Goal: Transaction & Acquisition: Book appointment/travel/reservation

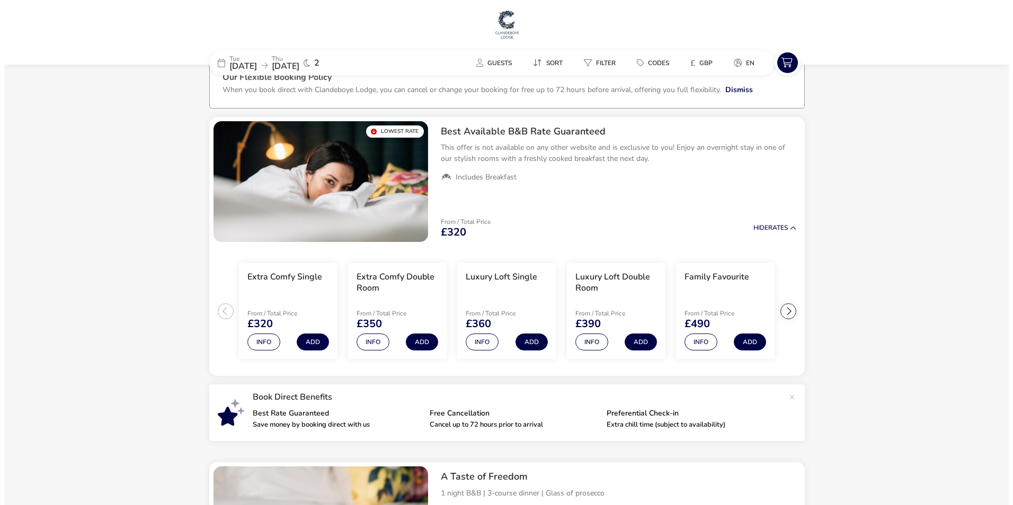
scroll to position [30, 0]
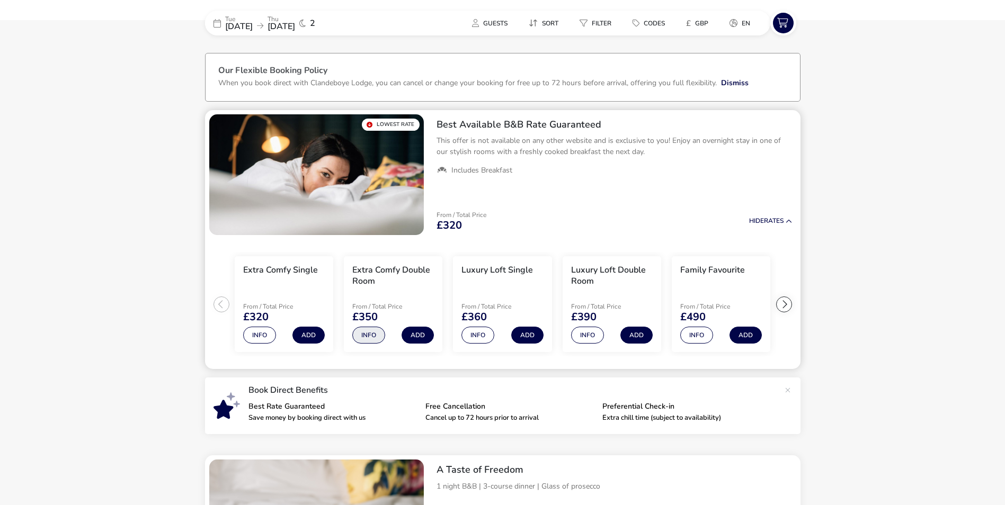
click at [369, 339] on button "Info" at bounding box center [368, 335] width 33 height 17
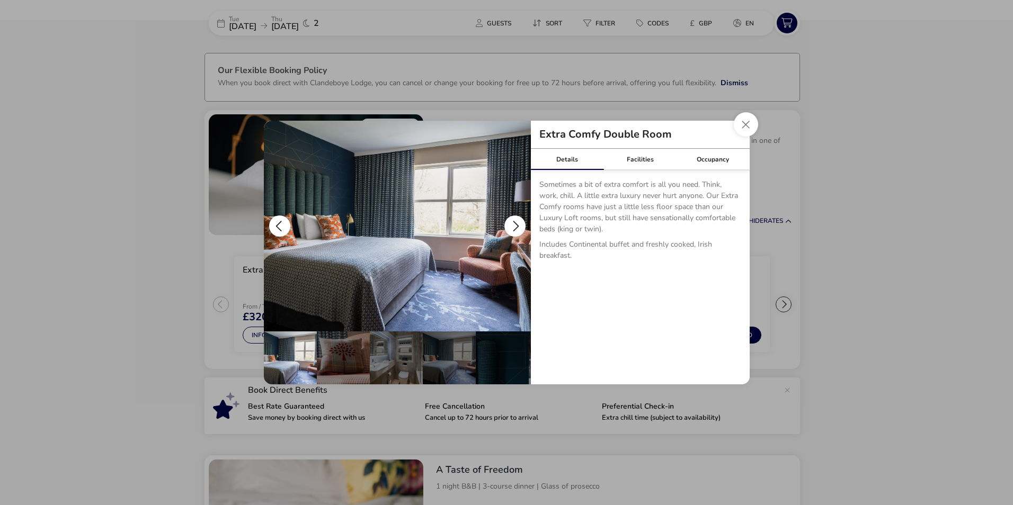
click at [516, 223] on button "details" at bounding box center [514, 226] width 21 height 21
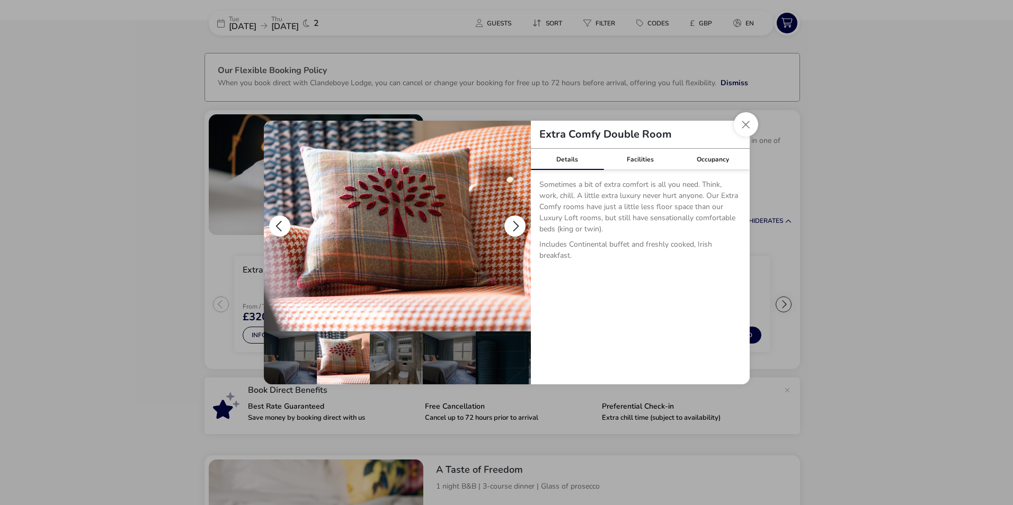
click at [516, 223] on button "details" at bounding box center [514, 226] width 21 height 21
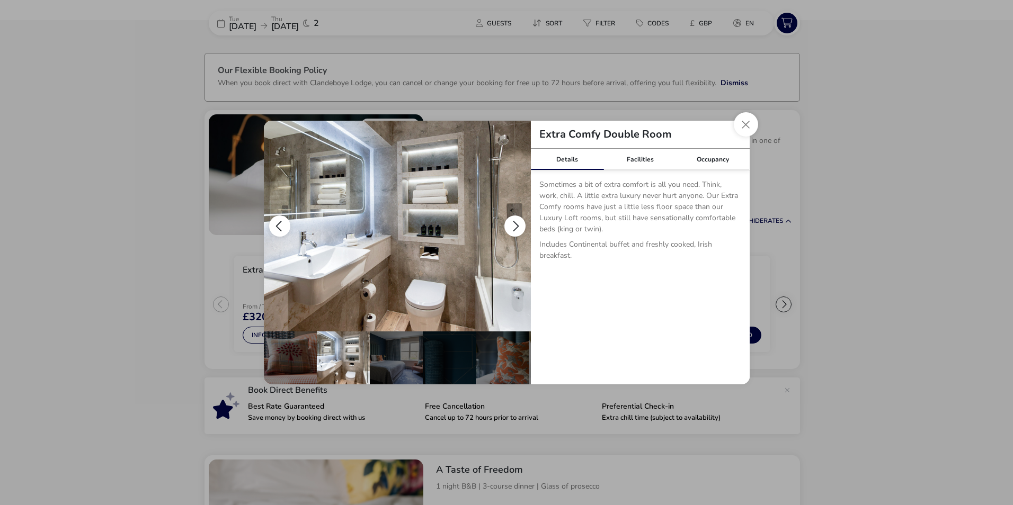
click at [516, 223] on button "details" at bounding box center [514, 226] width 21 height 21
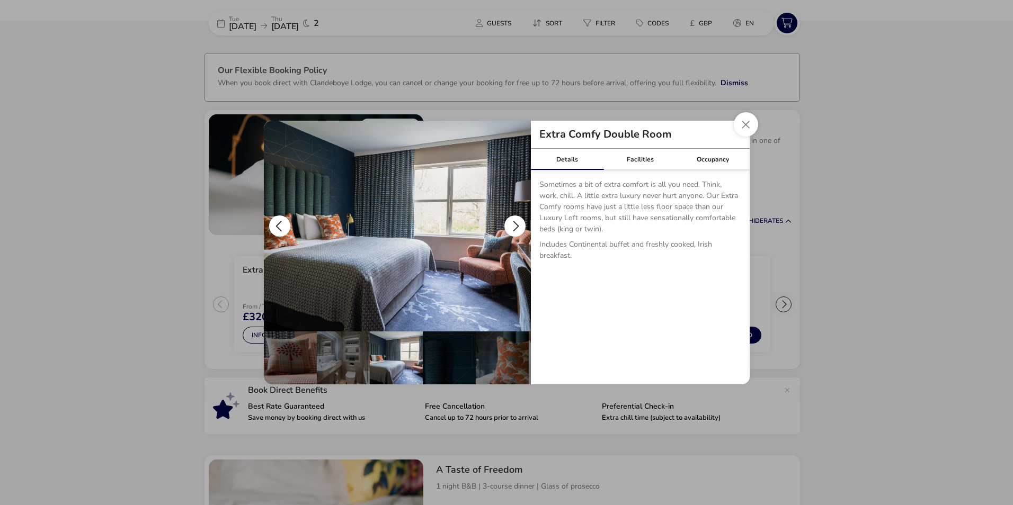
scroll to position [0, 104]
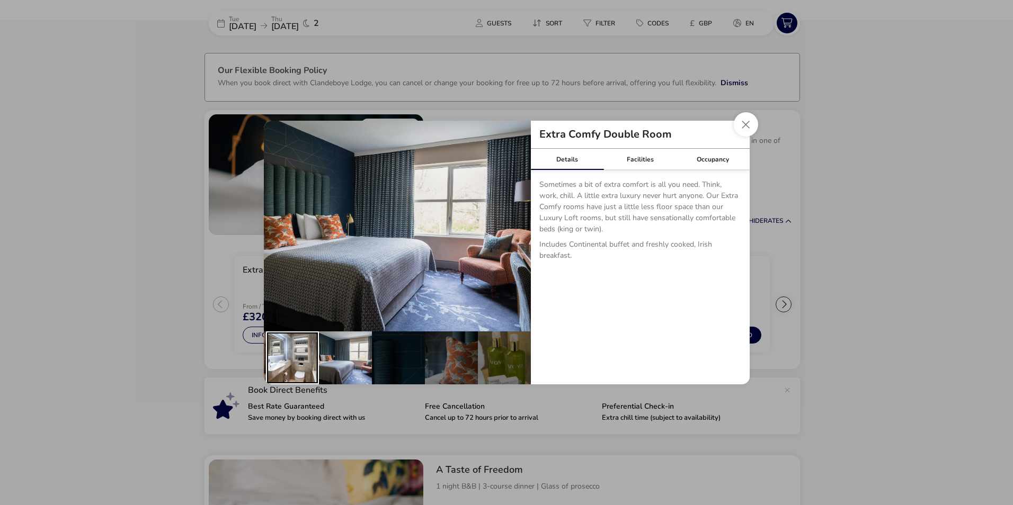
click at [278, 346] on div "details" at bounding box center [292, 358] width 53 height 53
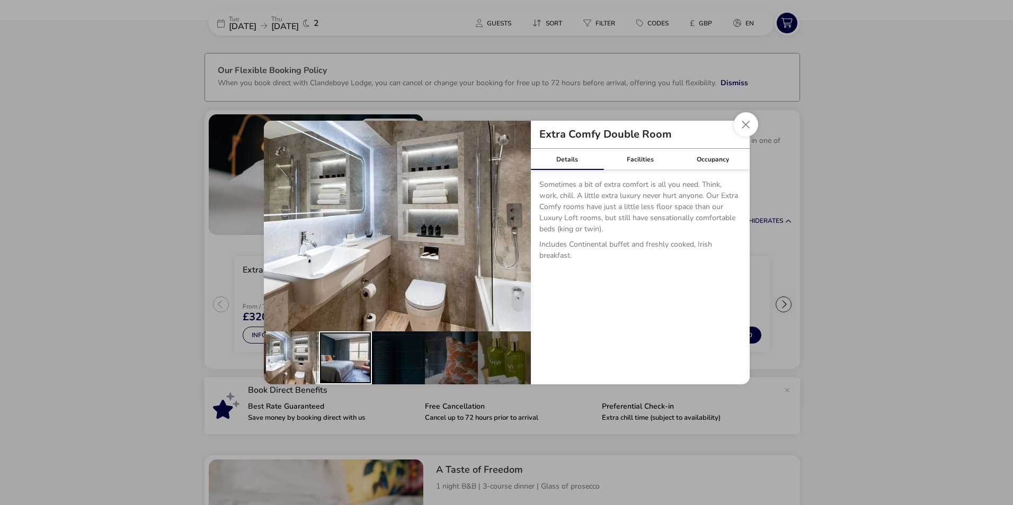
click at [342, 357] on div "details" at bounding box center [345, 358] width 53 height 53
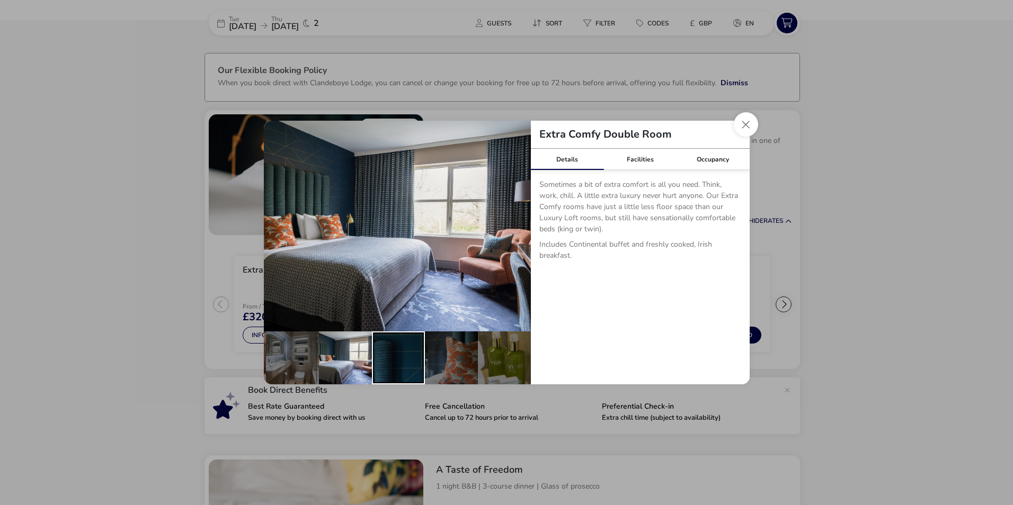
click at [385, 354] on div "details" at bounding box center [398, 358] width 53 height 53
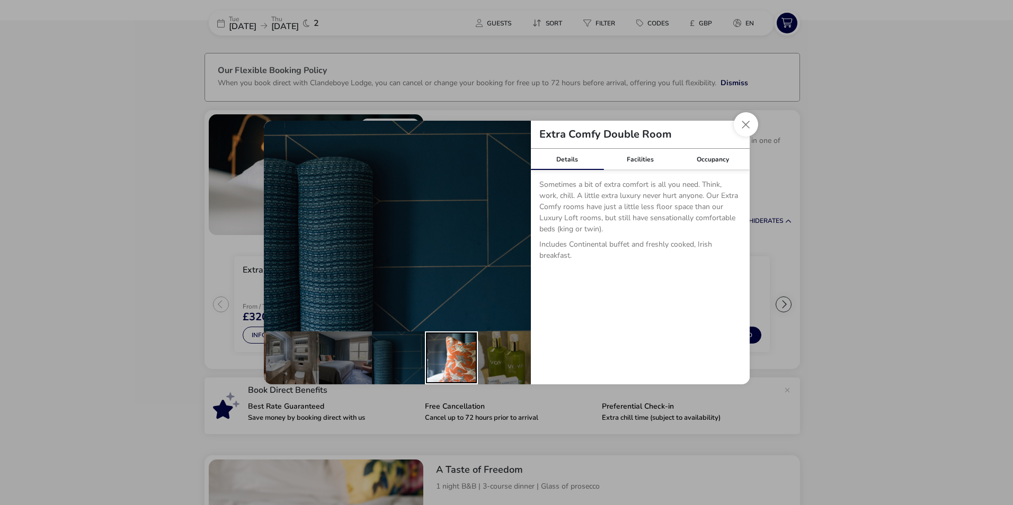
click at [444, 353] on div "details" at bounding box center [451, 358] width 53 height 53
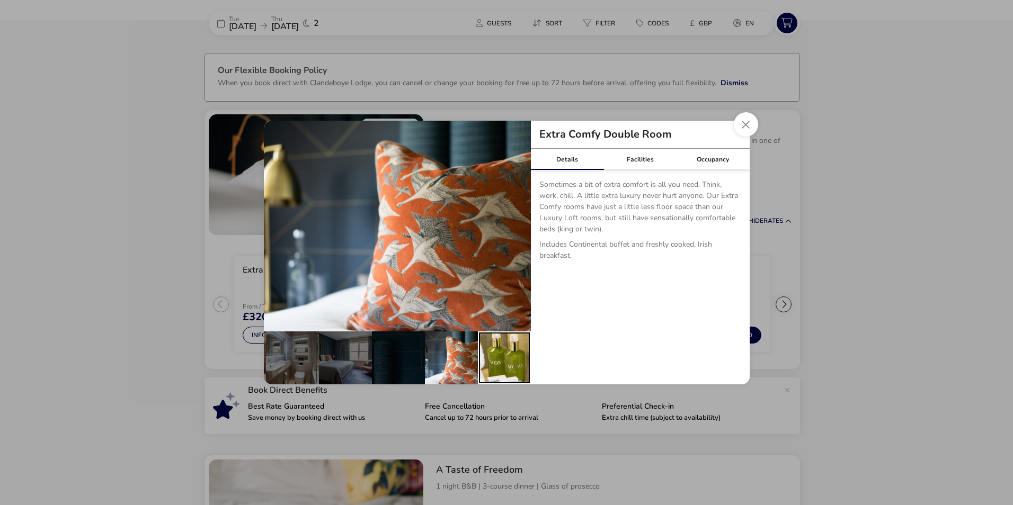
click at [507, 354] on div "details" at bounding box center [504, 358] width 53 height 53
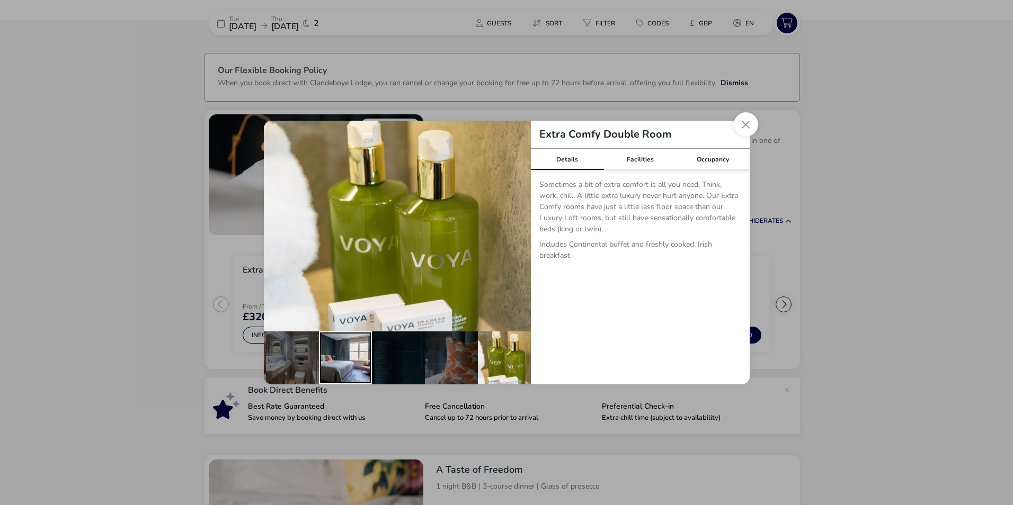
click at [333, 360] on div "details" at bounding box center [345, 358] width 53 height 53
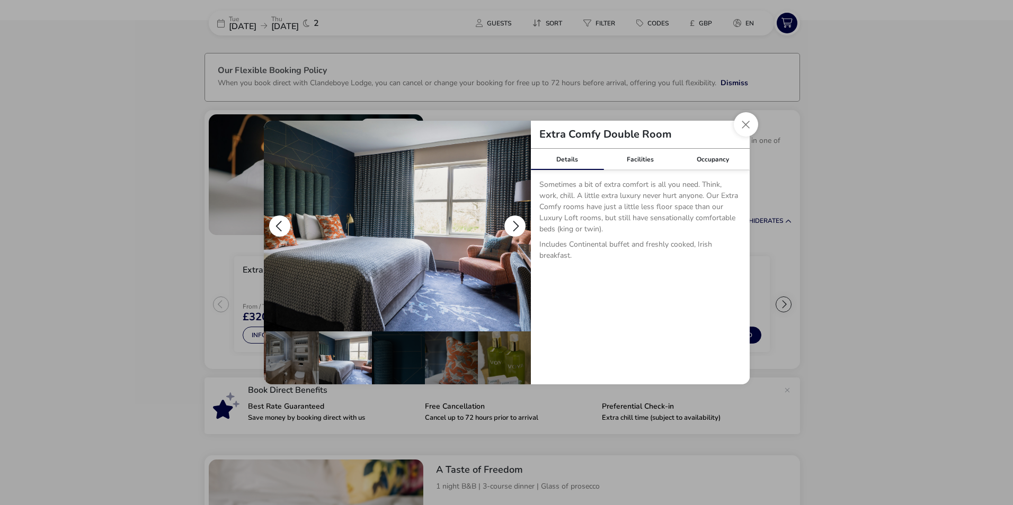
click at [522, 225] on button "details" at bounding box center [514, 226] width 21 height 21
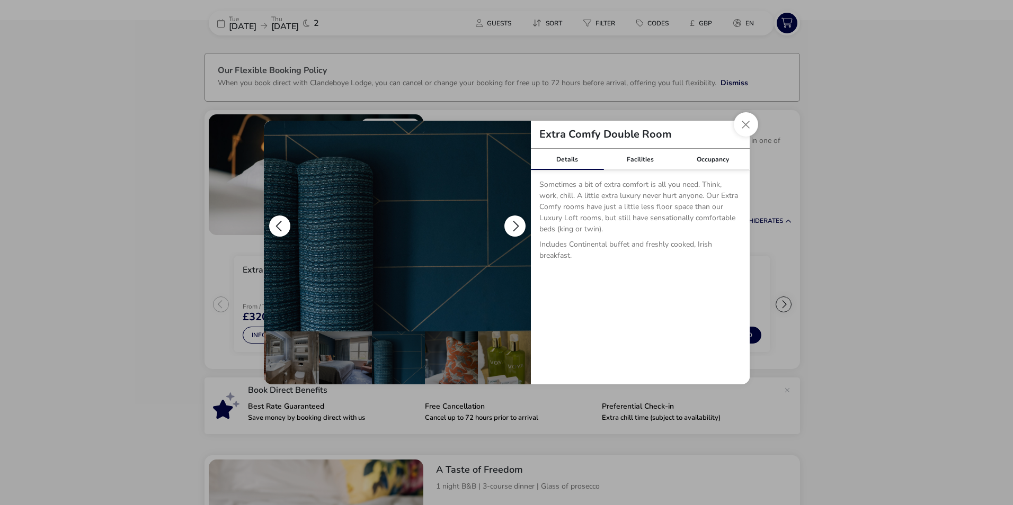
click at [523, 224] on button "details" at bounding box center [514, 226] width 21 height 21
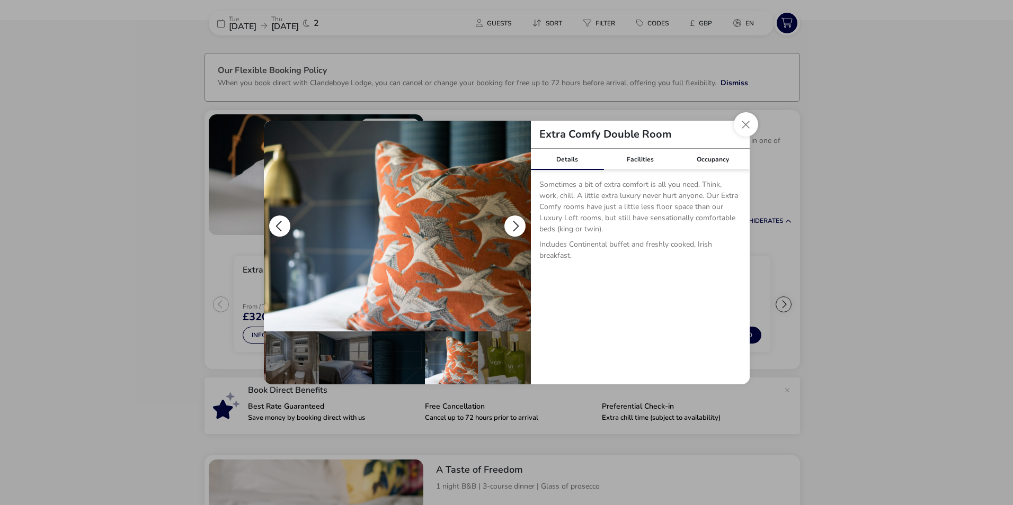
click at [523, 224] on button "details" at bounding box center [514, 226] width 21 height 21
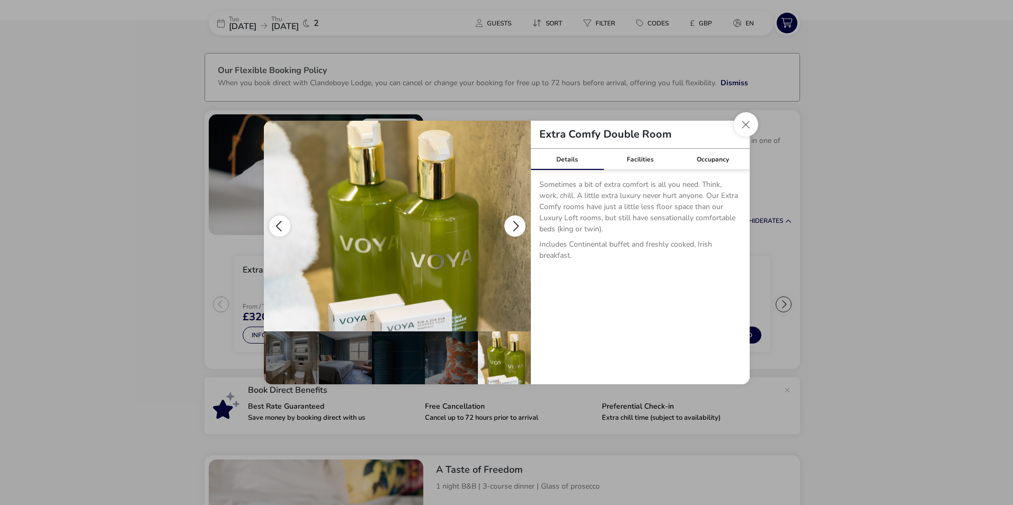
click at [523, 224] on button "details" at bounding box center [514, 226] width 21 height 21
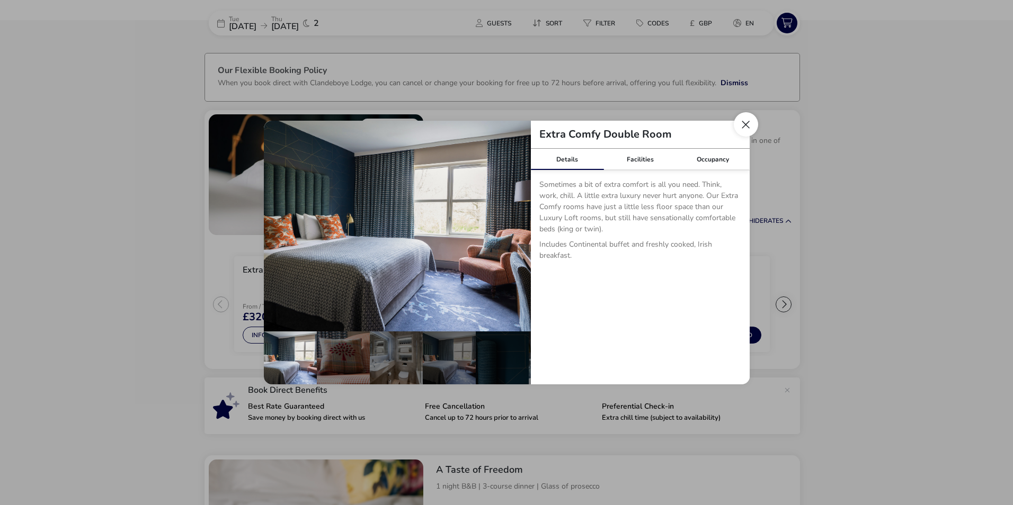
click at [745, 122] on button "Close dialog" at bounding box center [746, 124] width 24 height 24
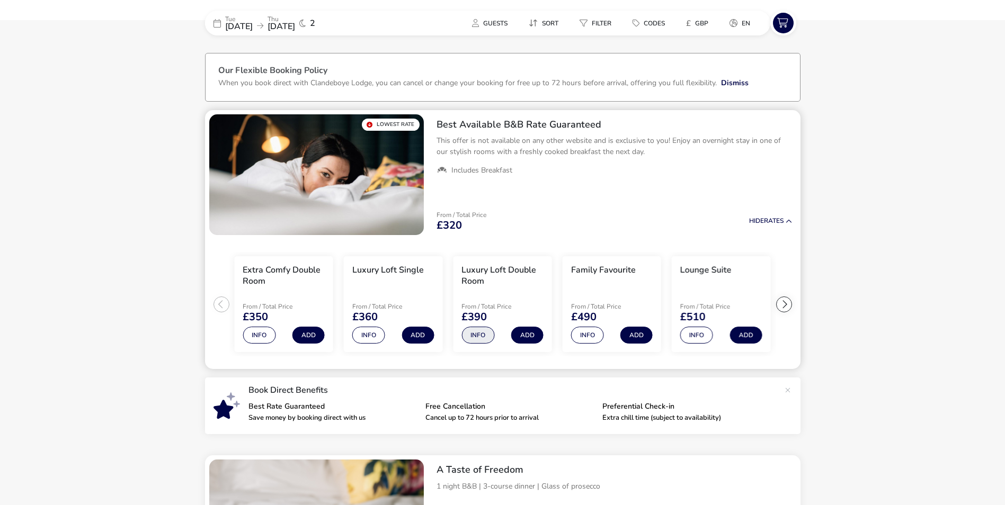
click at [479, 335] on button "Info" at bounding box center [477, 335] width 33 height 17
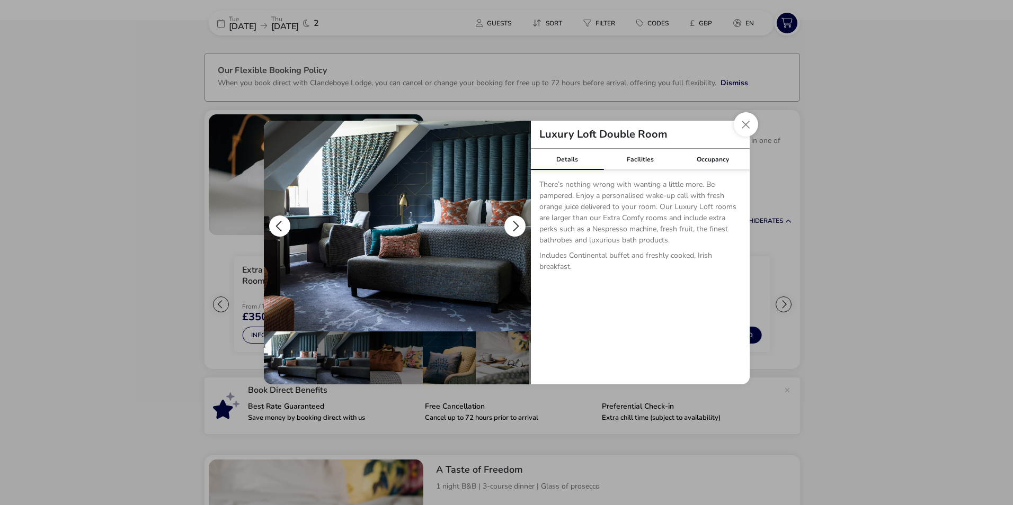
click at [516, 224] on button "details" at bounding box center [514, 226] width 21 height 21
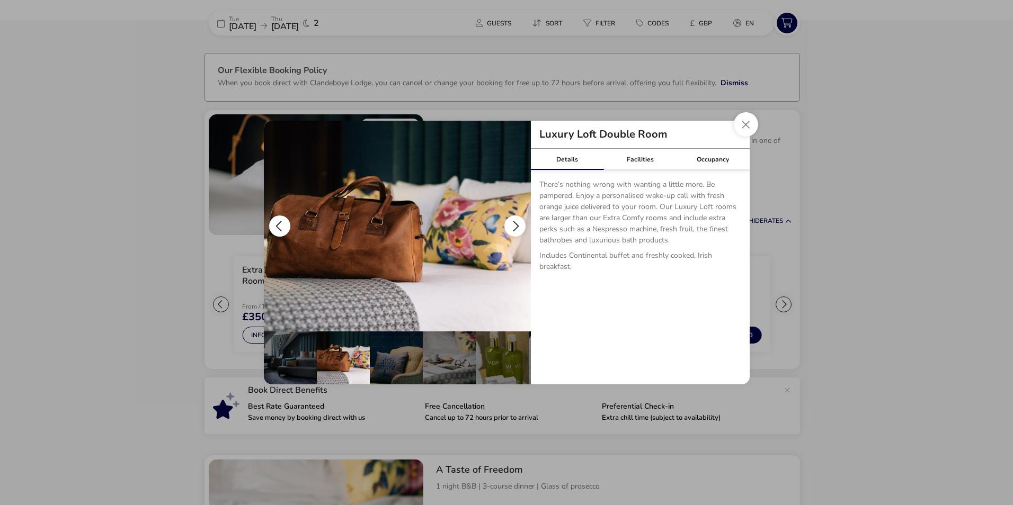
click at [516, 224] on button "details" at bounding box center [514, 226] width 21 height 21
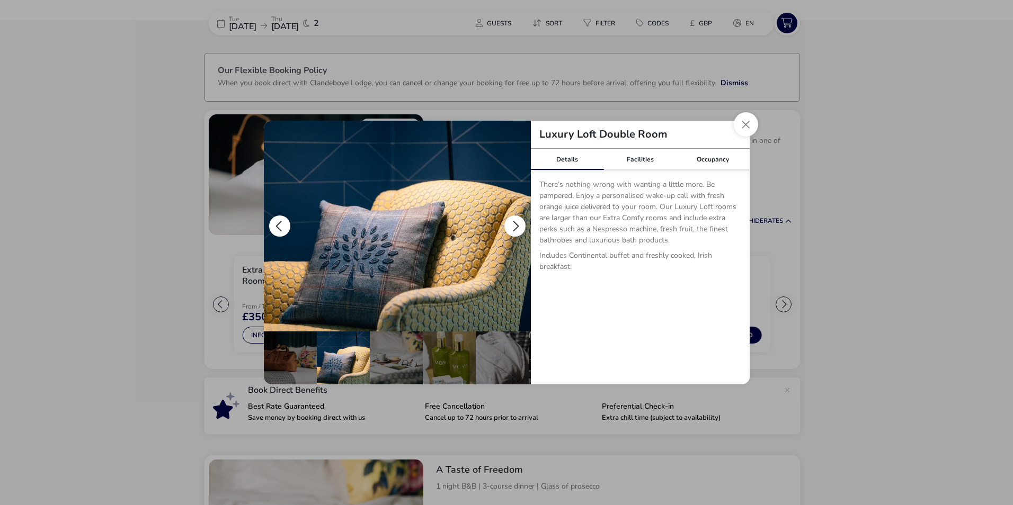
click at [516, 224] on button "details" at bounding box center [514, 226] width 21 height 21
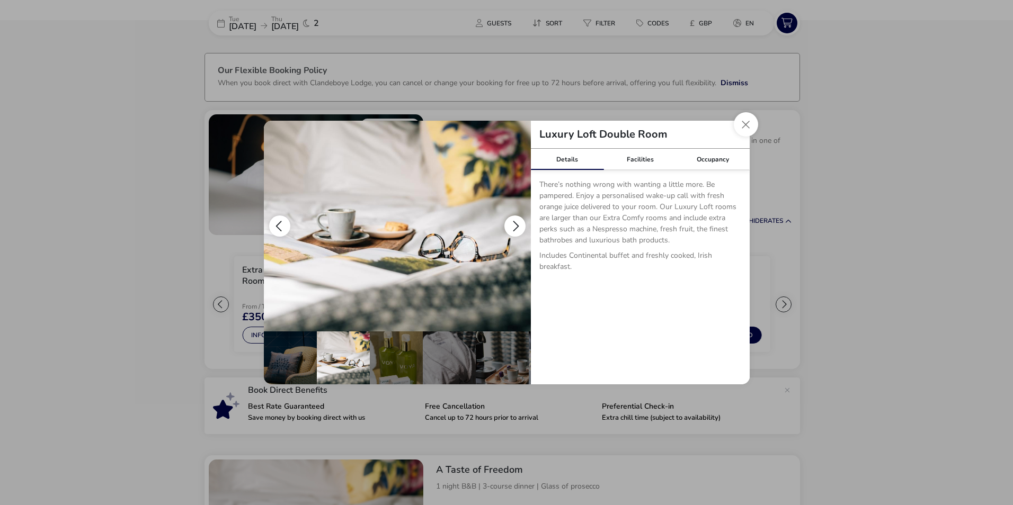
click at [516, 224] on button "details" at bounding box center [514, 226] width 21 height 21
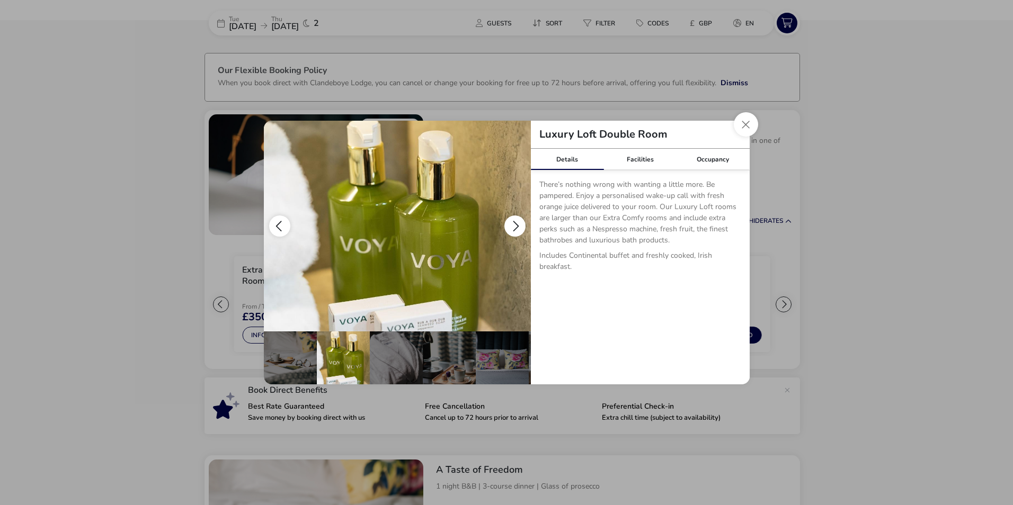
click at [516, 224] on button "details" at bounding box center [514, 226] width 21 height 21
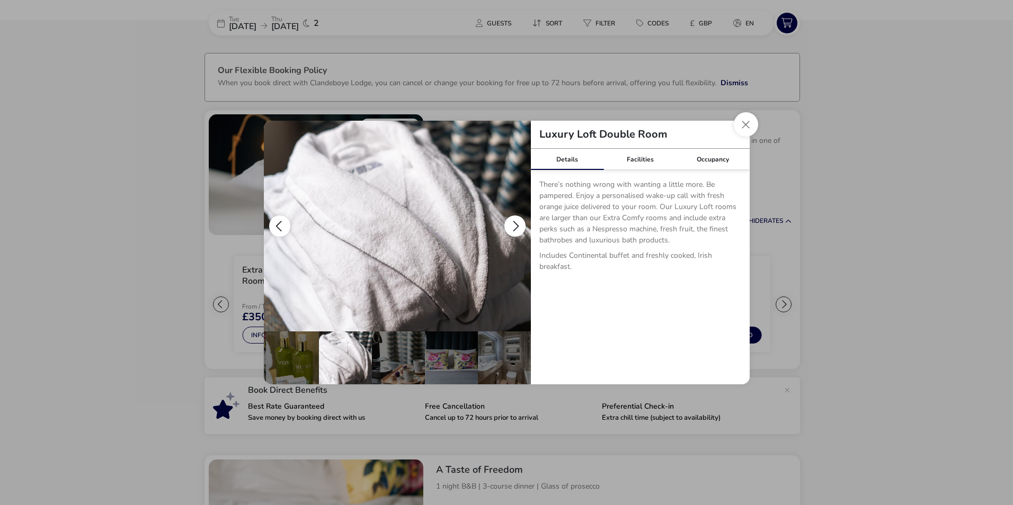
click at [516, 224] on button "details" at bounding box center [514, 226] width 21 height 21
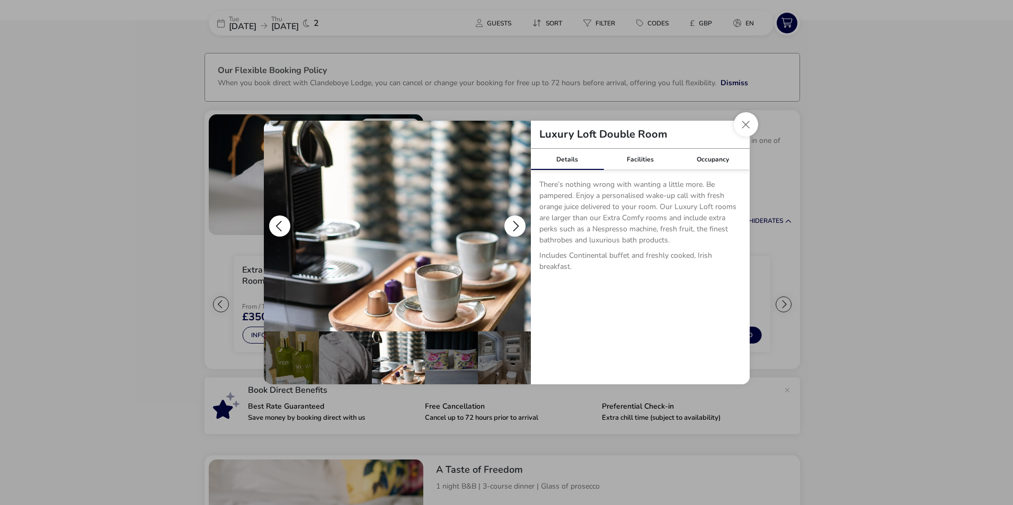
click at [516, 224] on button "details" at bounding box center [514, 226] width 21 height 21
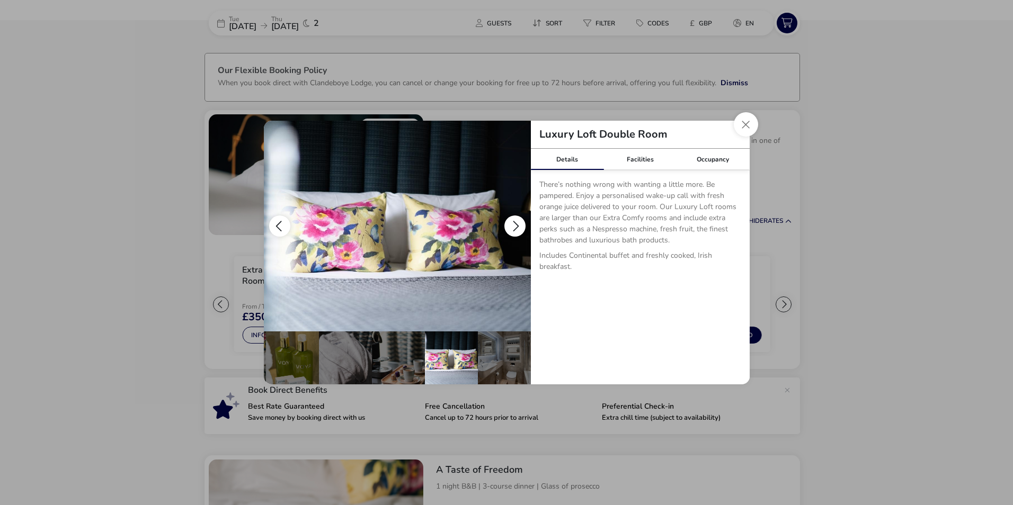
click at [516, 224] on button "details" at bounding box center [514, 226] width 21 height 21
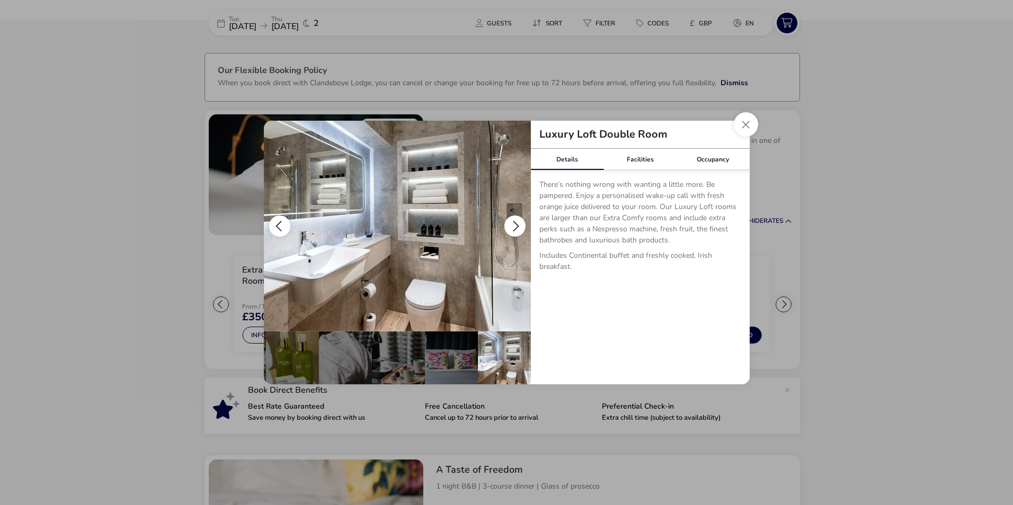
click at [516, 224] on button "details" at bounding box center [514, 226] width 21 height 21
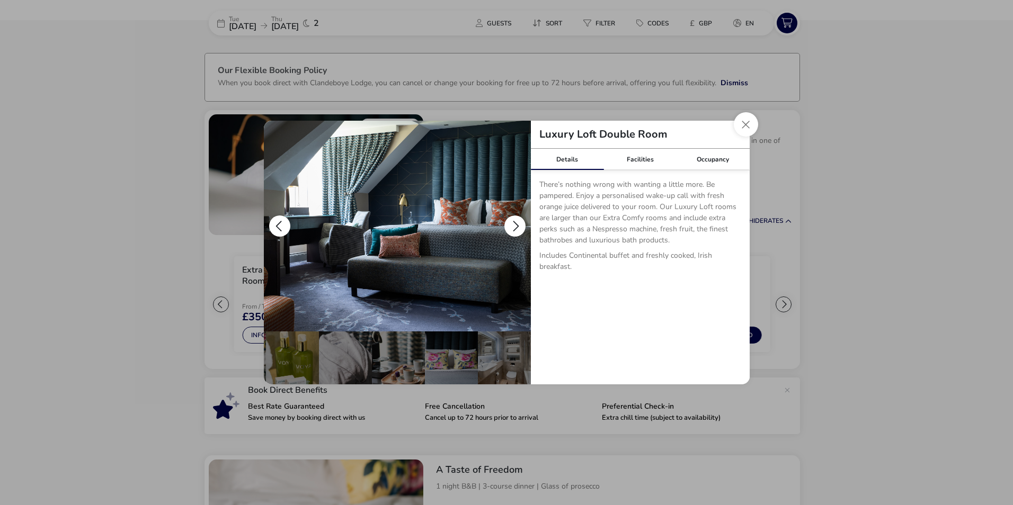
scroll to position [0, 0]
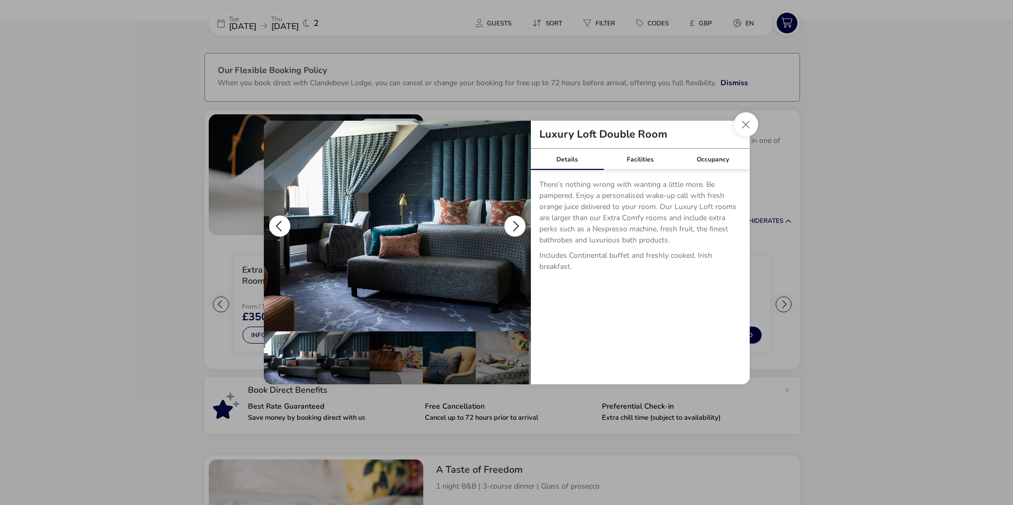
click at [516, 224] on button "details" at bounding box center [514, 226] width 21 height 21
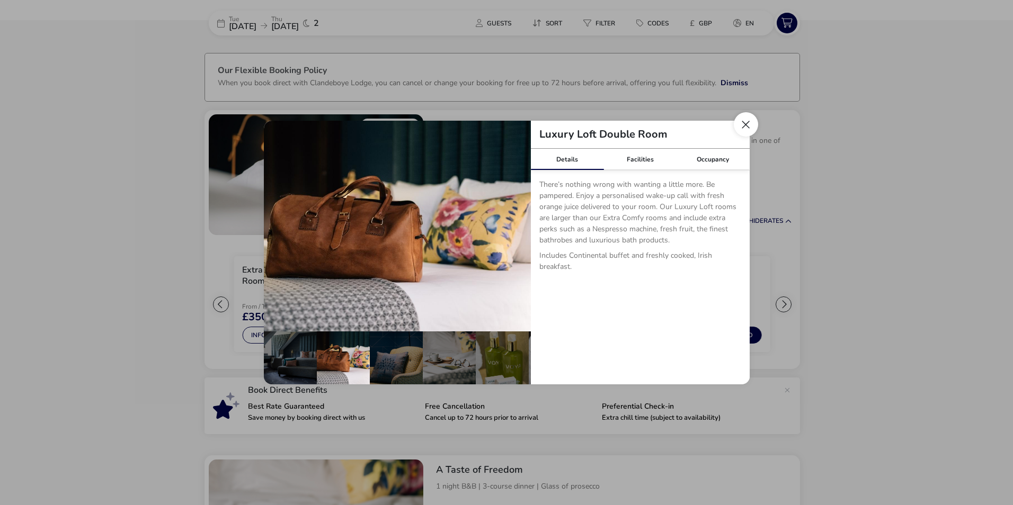
click at [747, 121] on button "Close dialog" at bounding box center [746, 124] width 24 height 24
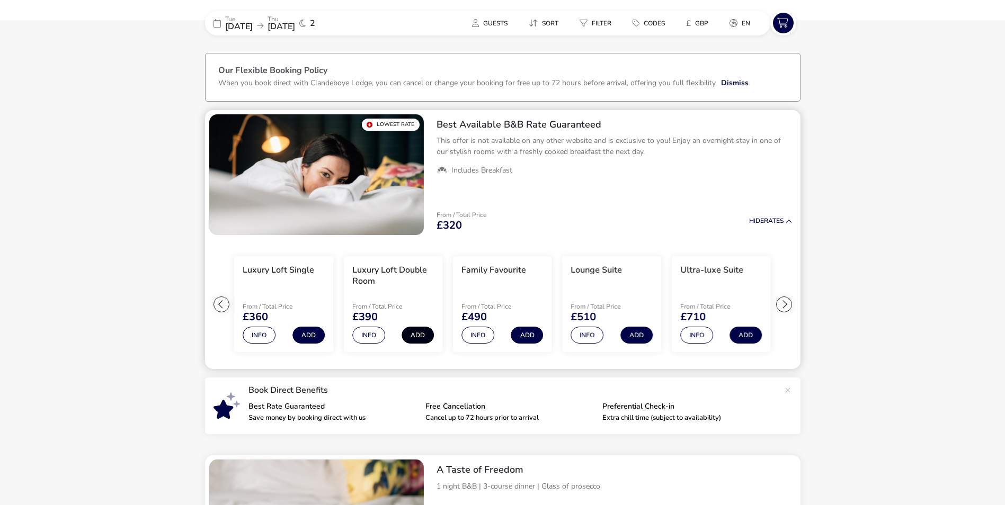
click at [416, 335] on button "Add" at bounding box center [417, 335] width 32 height 17
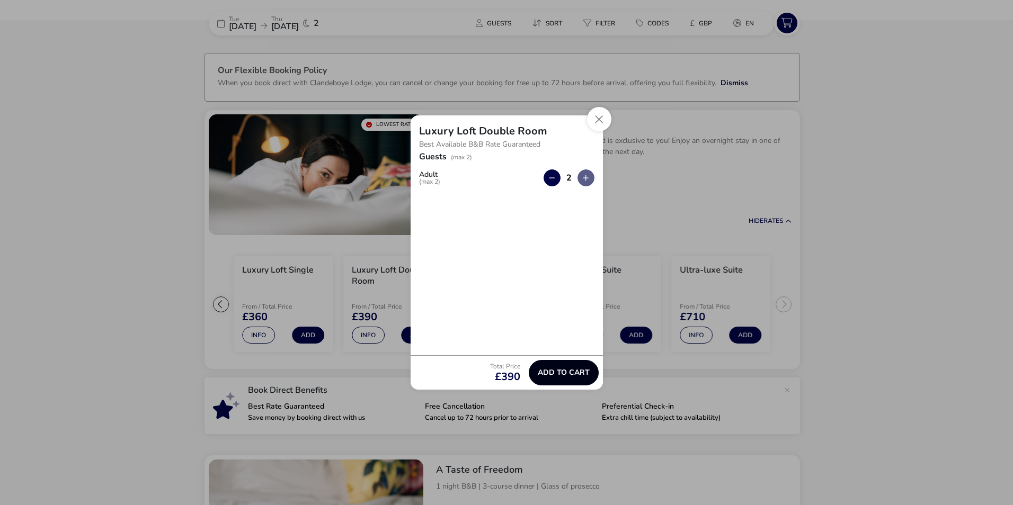
click at [562, 374] on span "Add to cart" at bounding box center [564, 373] width 52 height 8
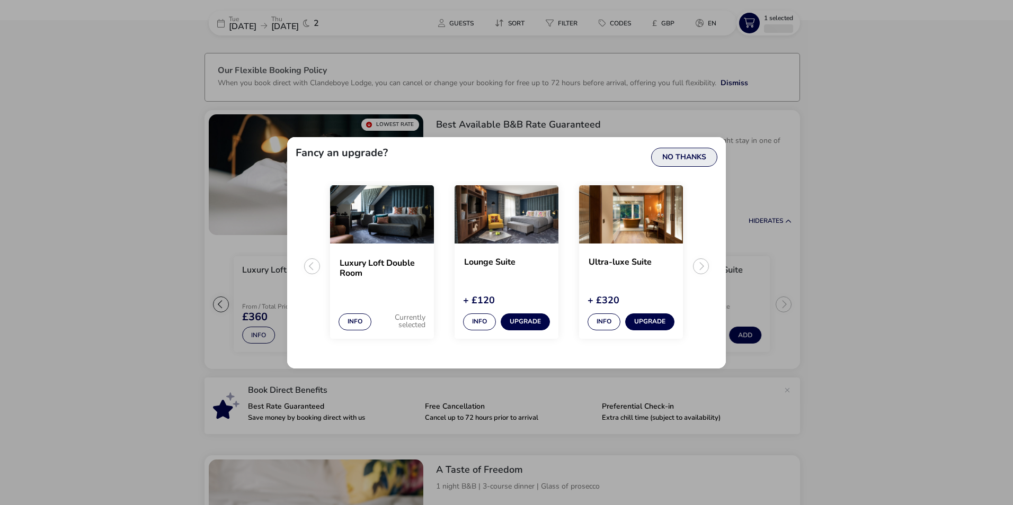
click at [681, 157] on button "No Thanks" at bounding box center [684, 157] width 66 height 19
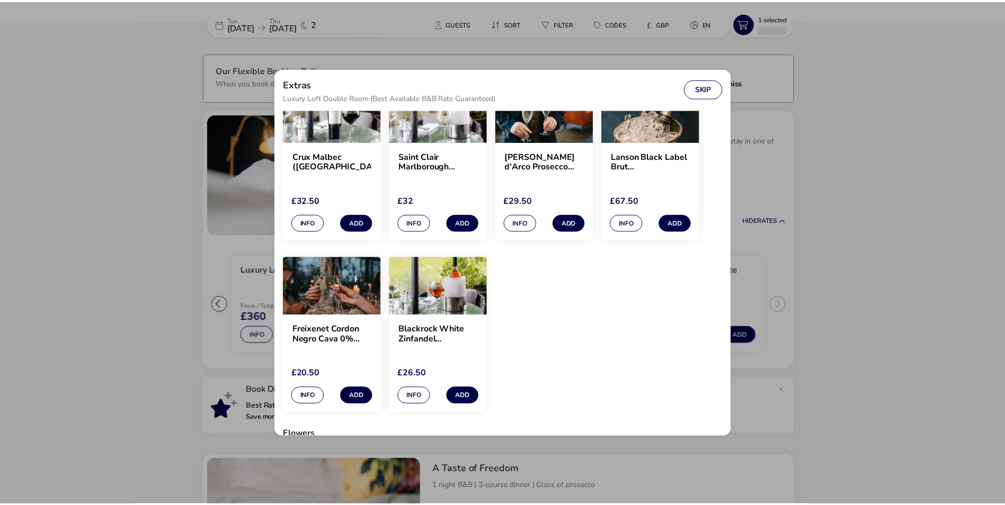
scroll to position [265, 0]
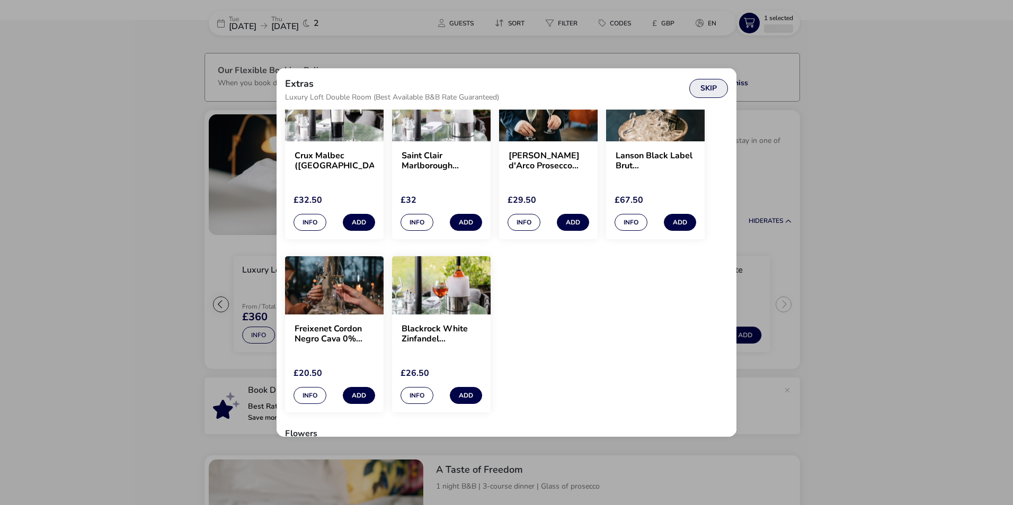
click at [717, 89] on button "Skip" at bounding box center [708, 88] width 39 height 19
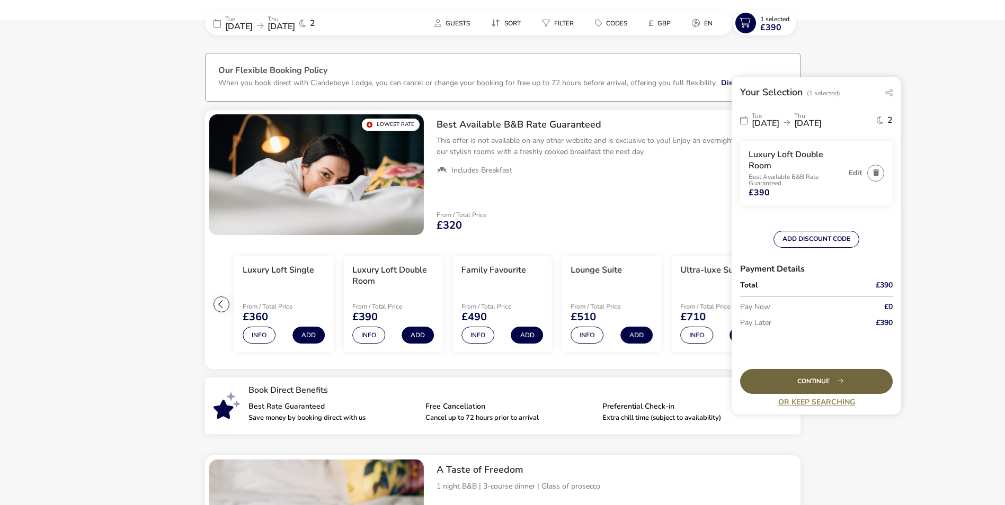
click at [825, 387] on div "Continue" at bounding box center [816, 381] width 153 height 25
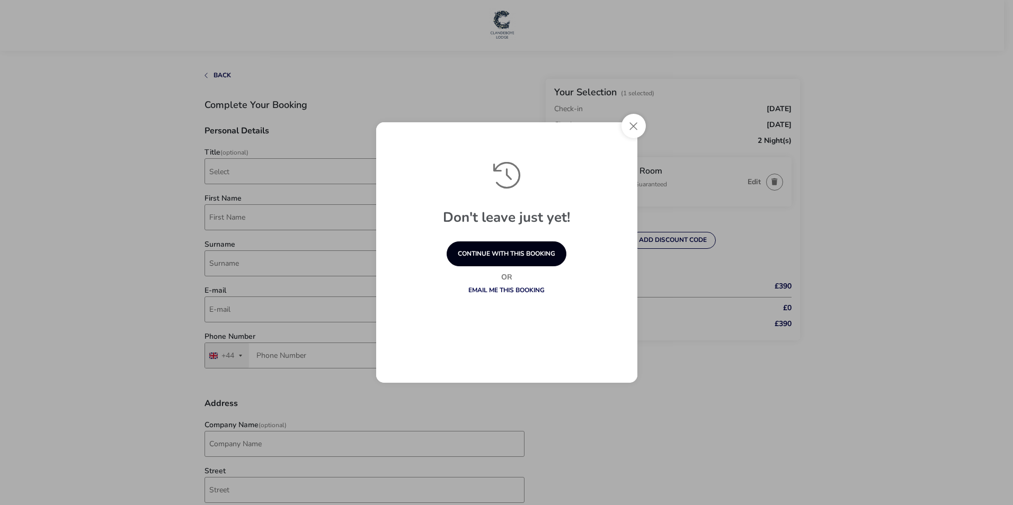
click at [472, 251] on button "continue with this booking" at bounding box center [506, 254] width 120 height 25
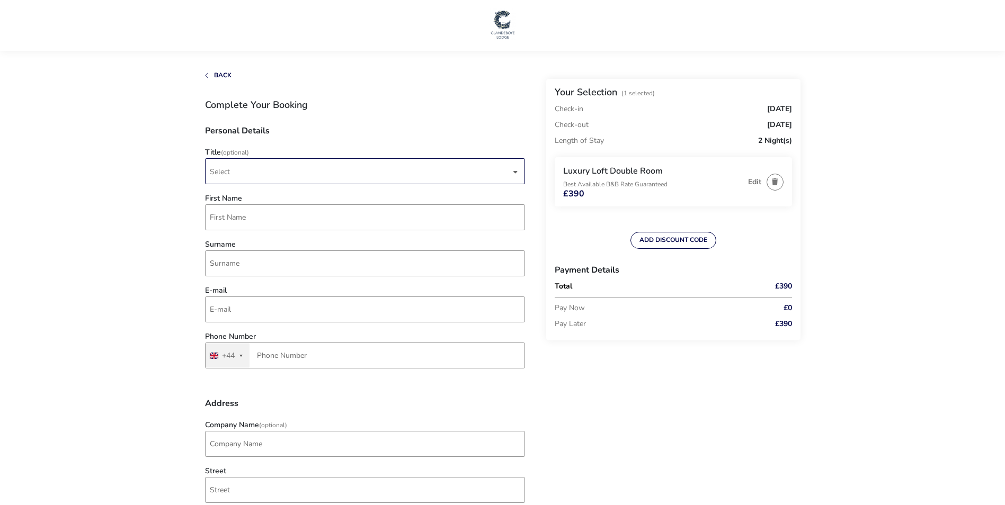
click at [343, 174] on span "Select" at bounding box center [360, 171] width 301 height 25
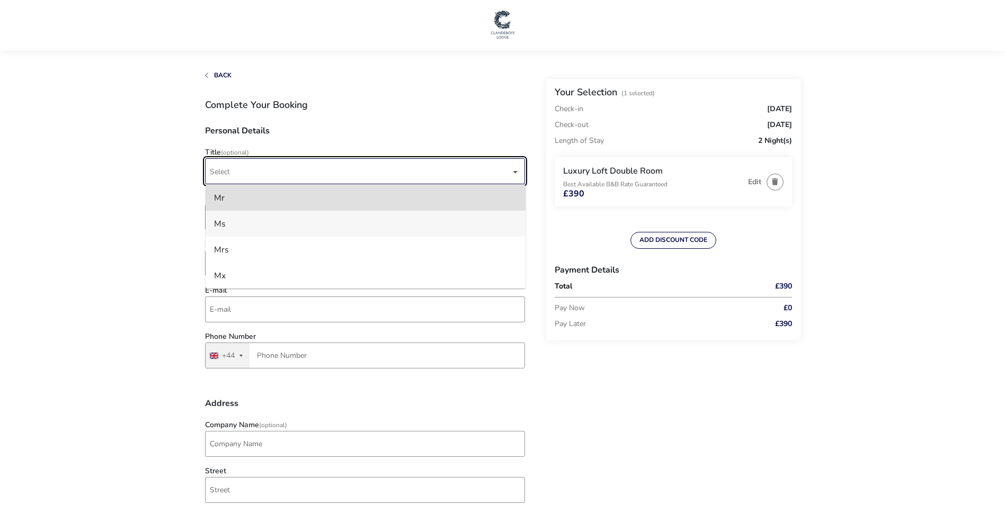
click at [327, 230] on li "Ms" at bounding box center [365, 224] width 320 height 26
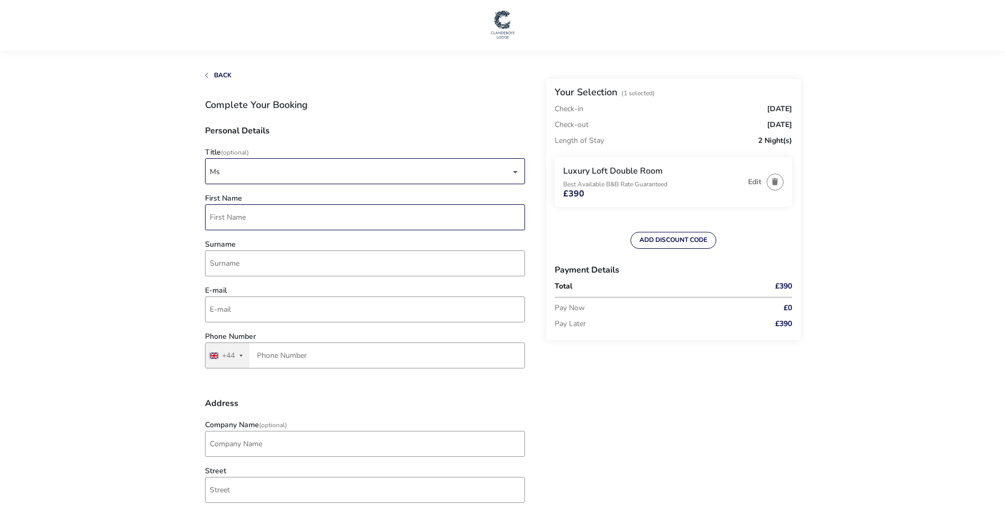
click at [319, 220] on input "First Name" at bounding box center [365, 217] width 320 height 26
click at [319, 220] on input "[PERSON_NAME]" at bounding box center [365, 217] width 320 height 26
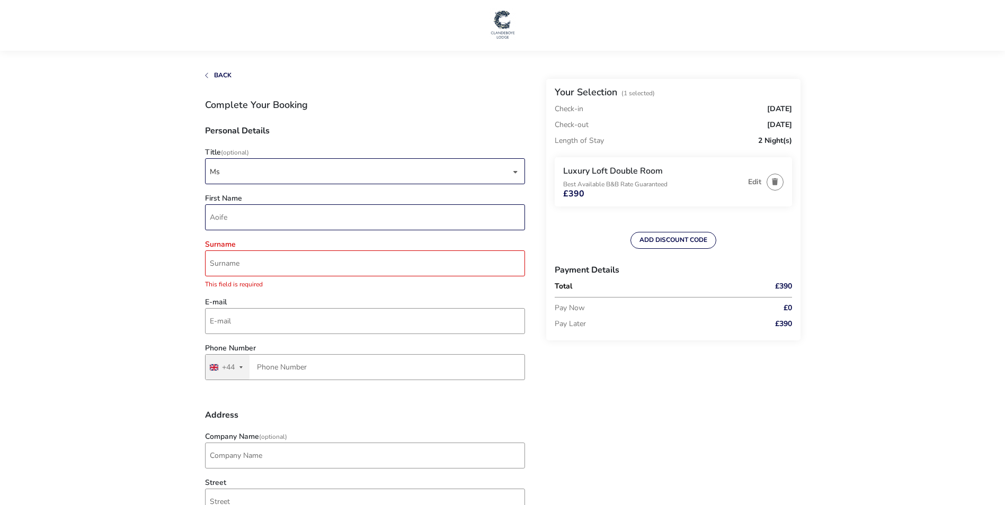
type input "Aoife"
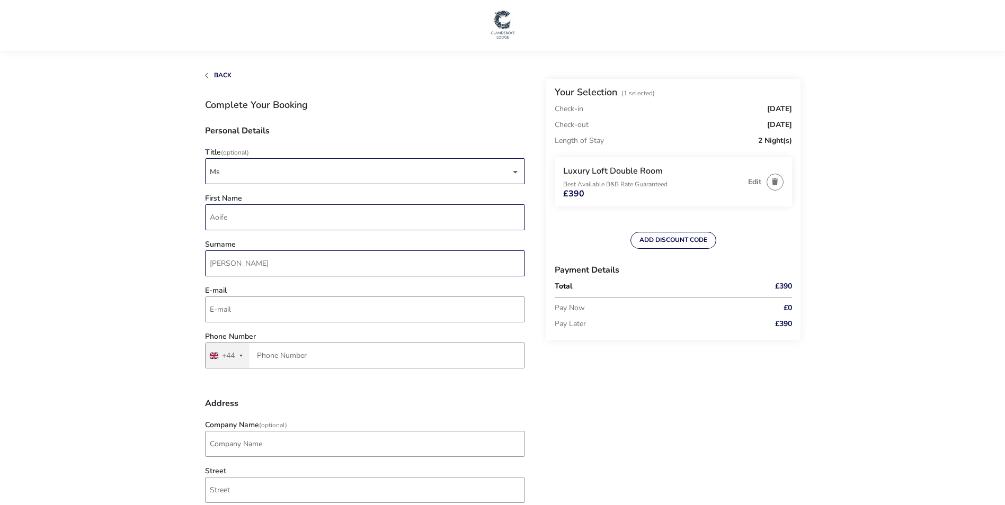
type input "[PERSON_NAME]"
type input "aoifebarry18'[DOMAIN_NAME]"
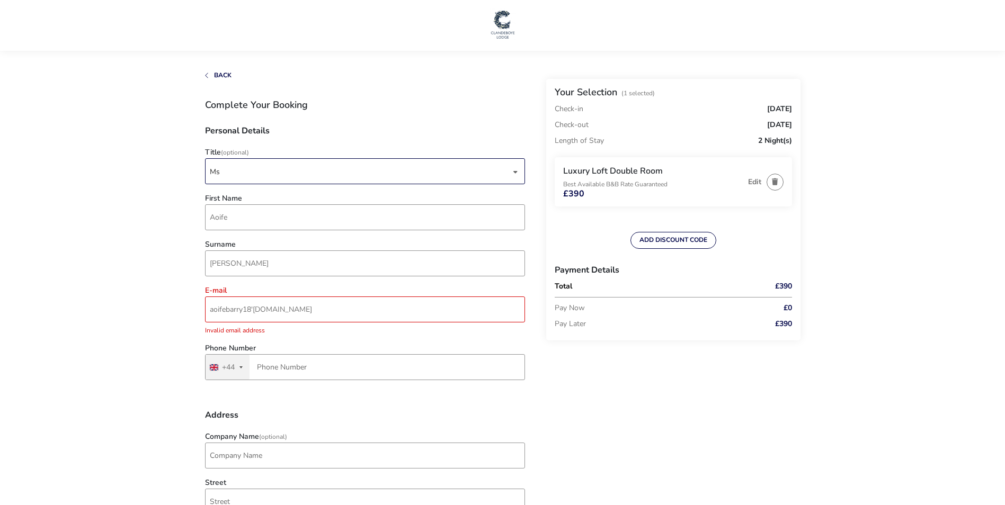
click at [236, 362] on button "[GEOGRAPHIC_DATA] +44 +44" at bounding box center [227, 367] width 44 height 25
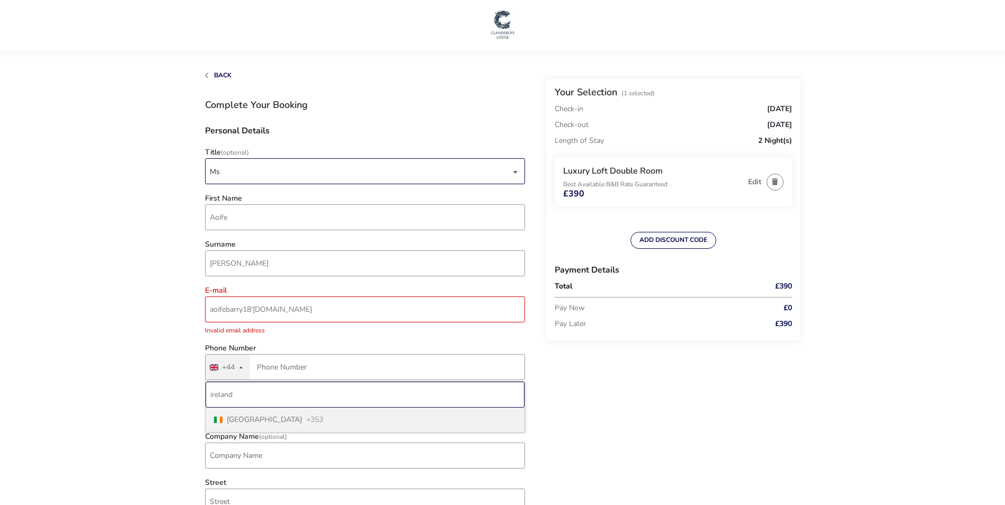
type input "ireland"
click at [306, 423] on span "+353" at bounding box center [314, 419] width 17 height 7
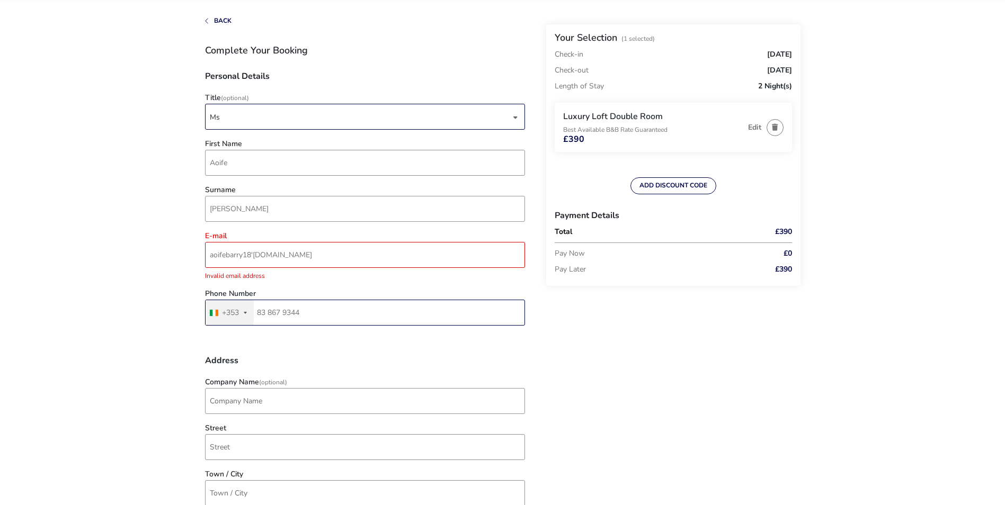
scroll to position [106, 0]
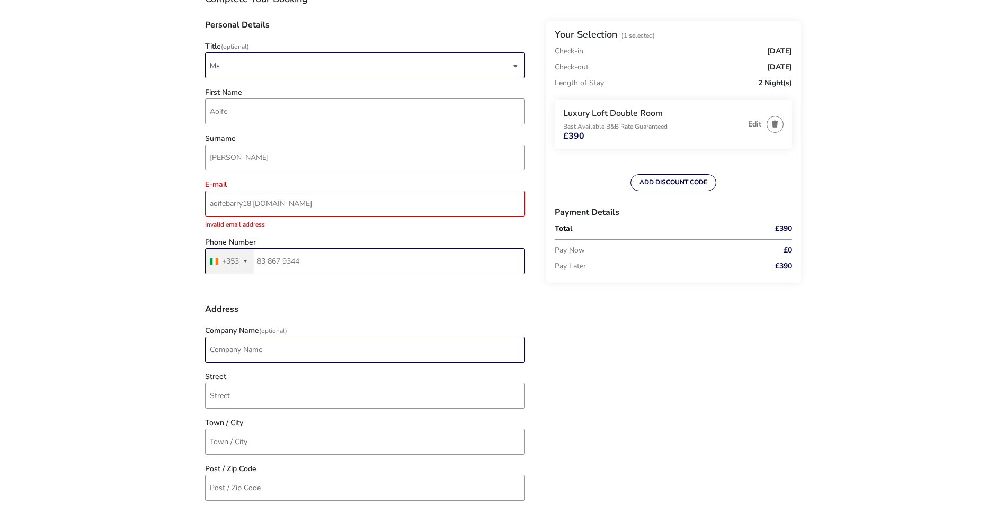
type input "83 867 9344"
click at [311, 346] on input "Company Name (Optional)" at bounding box center [365, 350] width 320 height 26
click at [311, 346] on input "knockahen" at bounding box center [365, 350] width 320 height 26
type input "knockaheen"
type input "leamlara"
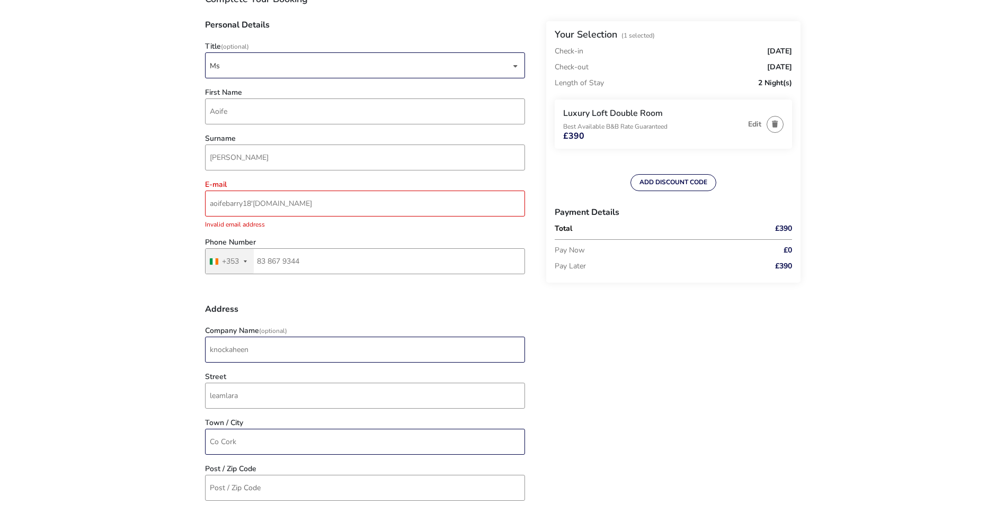
type input "Co Cork"
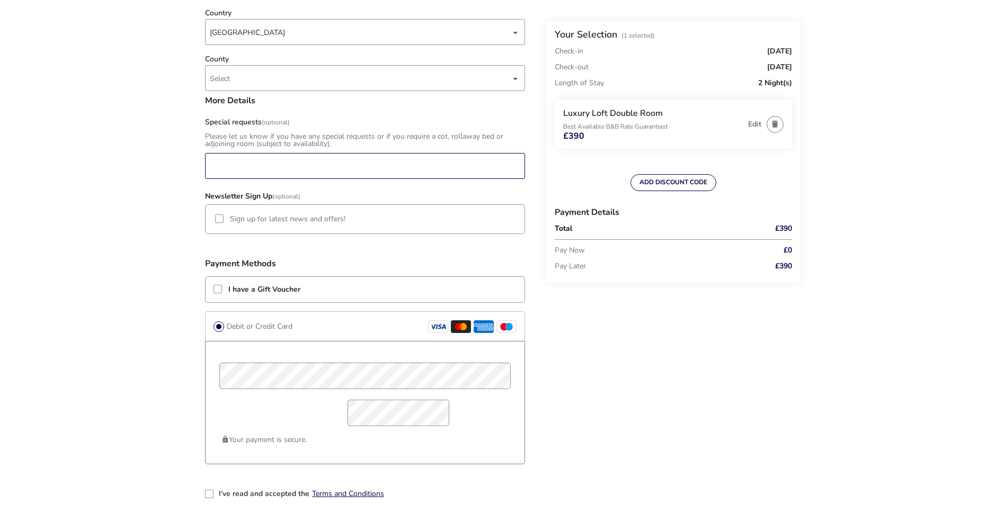
scroll to position [583, 0]
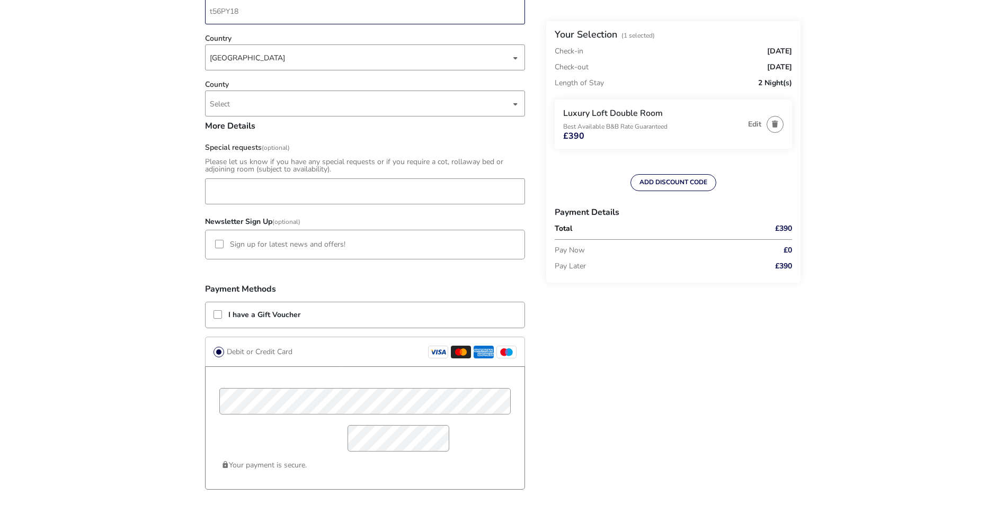
type input "t56PY18"
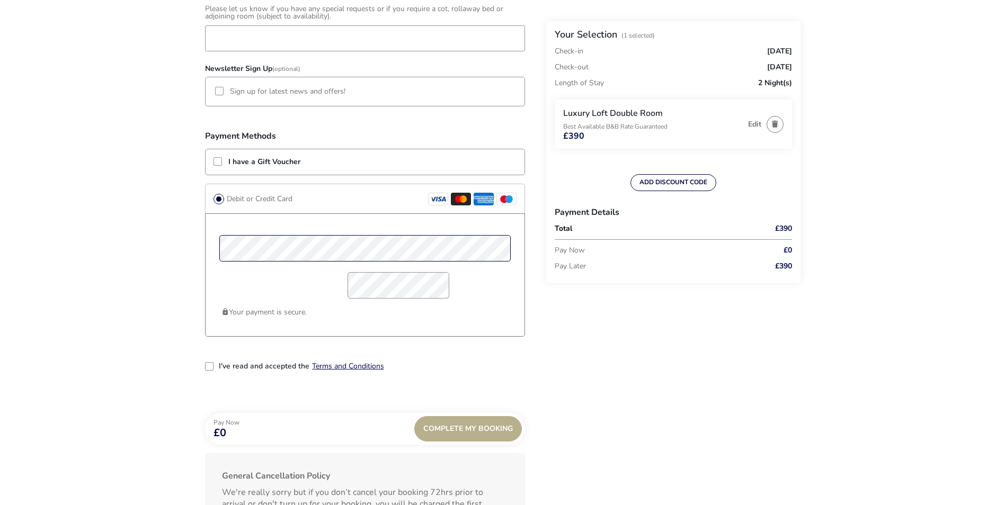
scroll to position [741, 0]
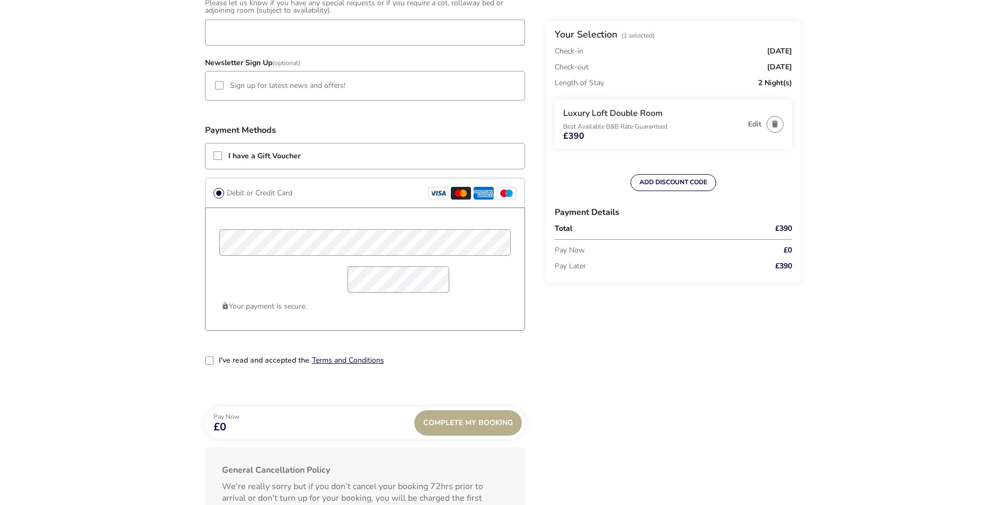
click at [212, 361] on div "2-term_condi" at bounding box center [209, 360] width 8 height 8
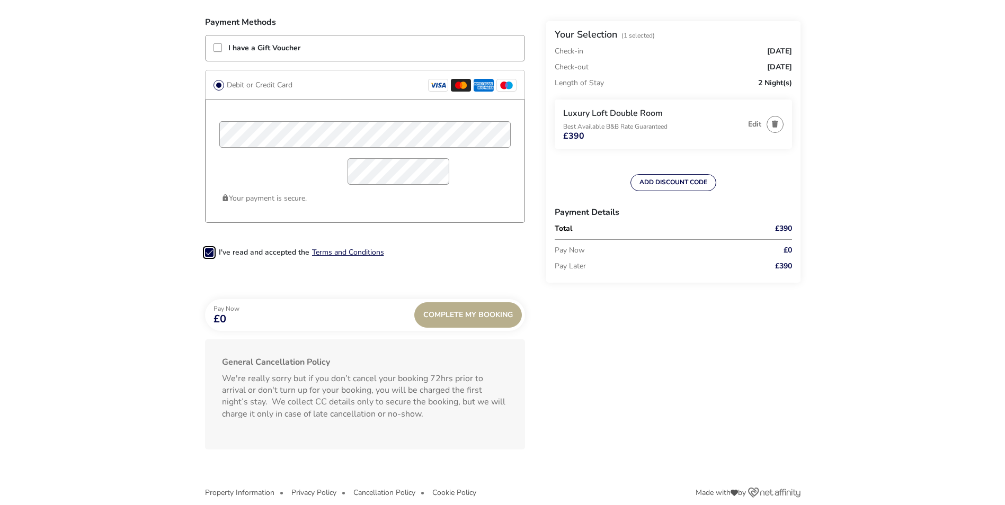
scroll to position [863, 0]
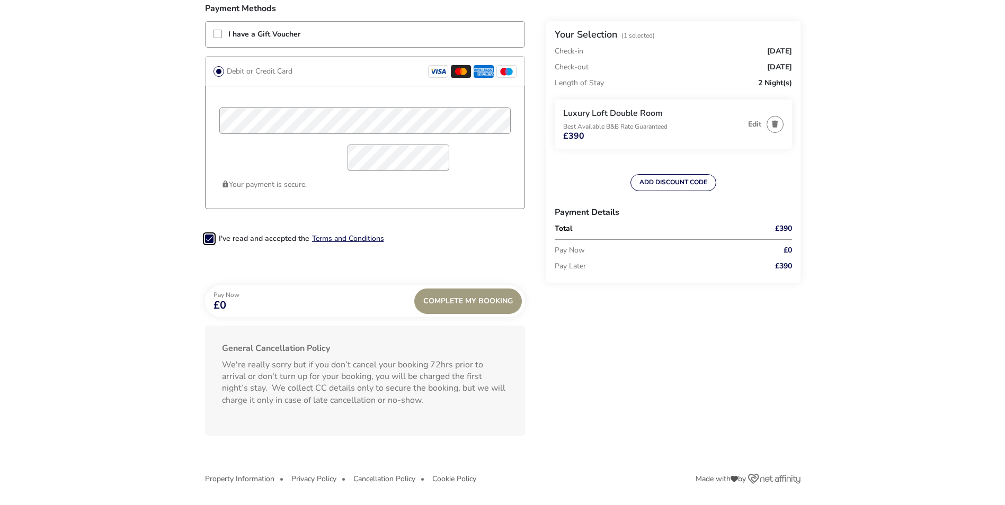
click at [461, 314] on div "Complete My Booking" at bounding box center [468, 301] width 108 height 25
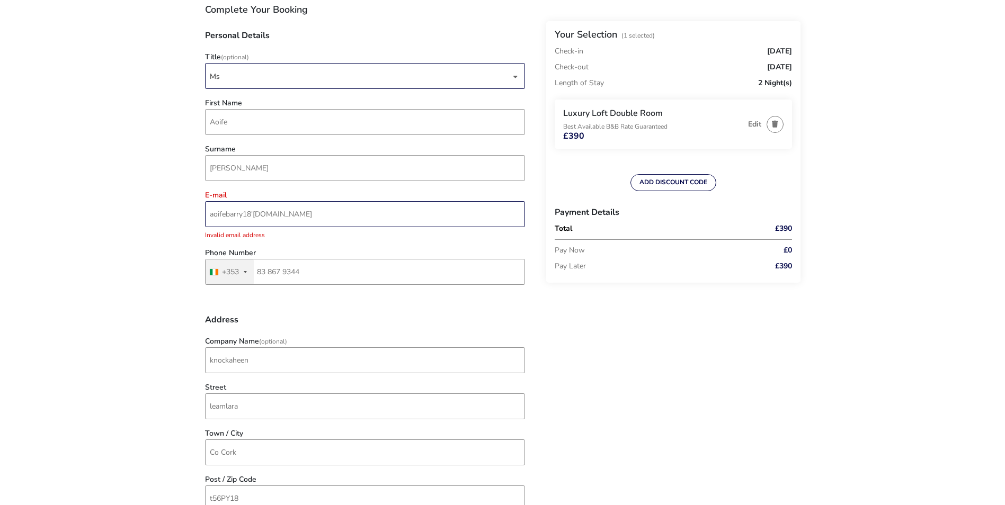
scroll to position [57, 0]
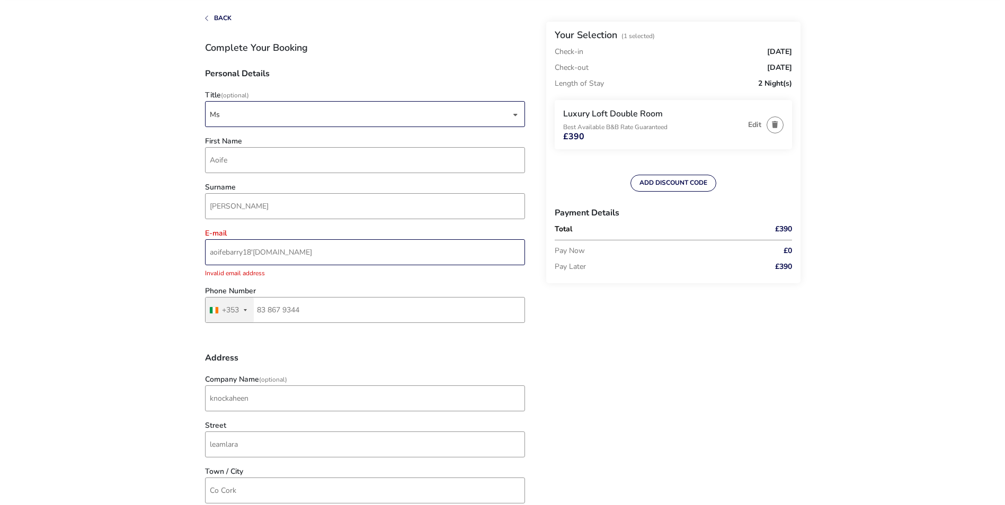
click at [253, 254] on input "aoifebarry18'[DOMAIN_NAME]" at bounding box center [365, 252] width 320 height 26
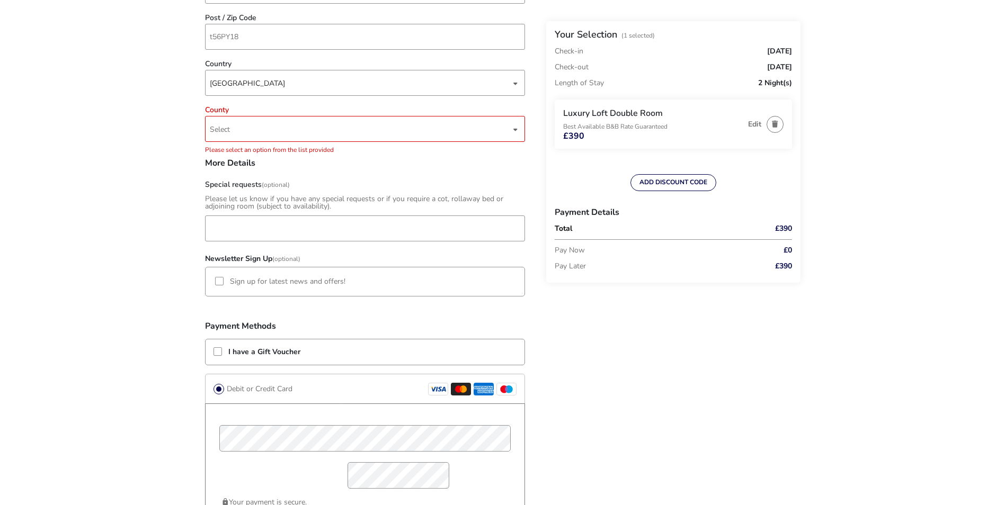
scroll to position [534, 0]
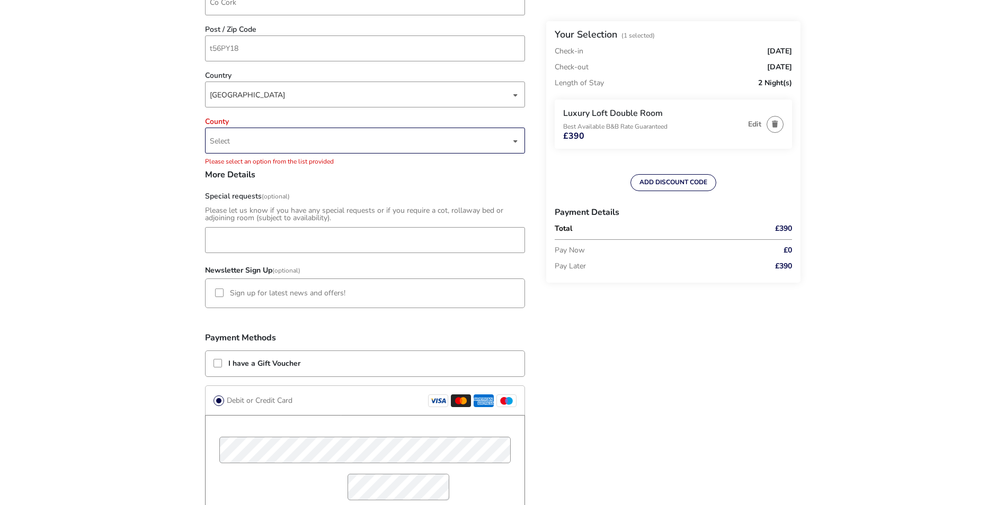
type input "[EMAIL_ADDRESS][DOMAIN_NAME]"
click at [303, 134] on span "Select" at bounding box center [360, 140] width 301 height 25
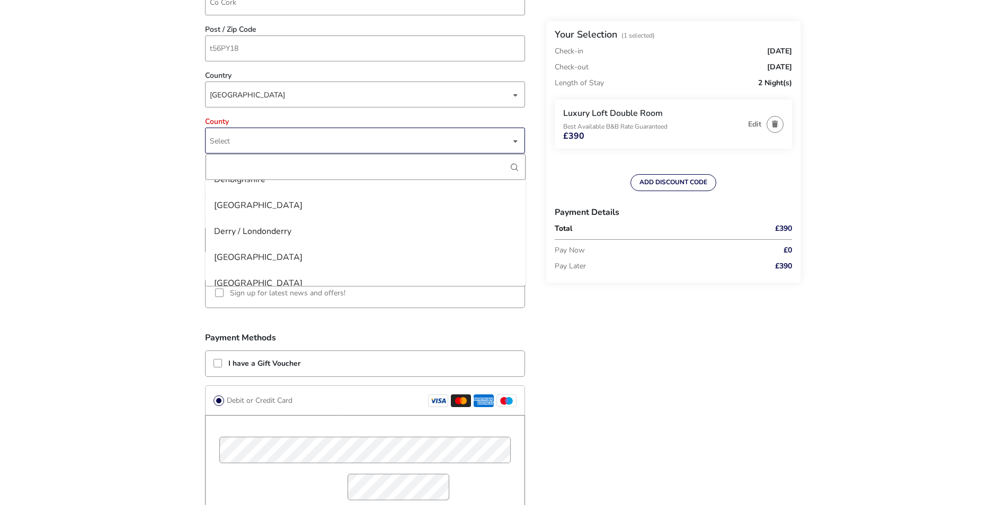
scroll to position [900, 0]
click at [281, 167] on input "County" at bounding box center [365, 167] width 320 height 26
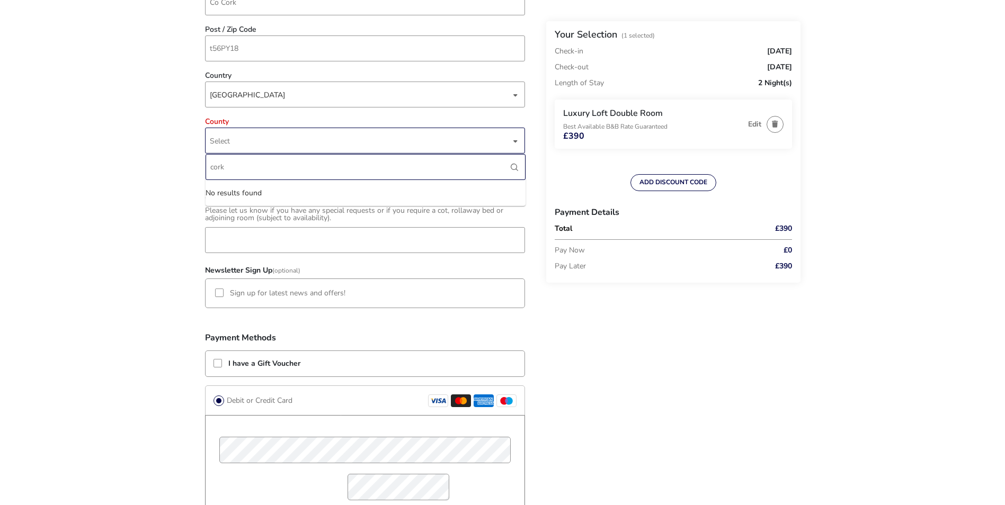
click at [281, 167] on input "cork" at bounding box center [365, 167] width 320 height 26
type input "cork"
click at [413, 245] on input "Special requests (Optional)" at bounding box center [365, 240] width 320 height 26
click at [294, 87] on div "[GEOGRAPHIC_DATA]" at bounding box center [360, 95] width 301 height 26
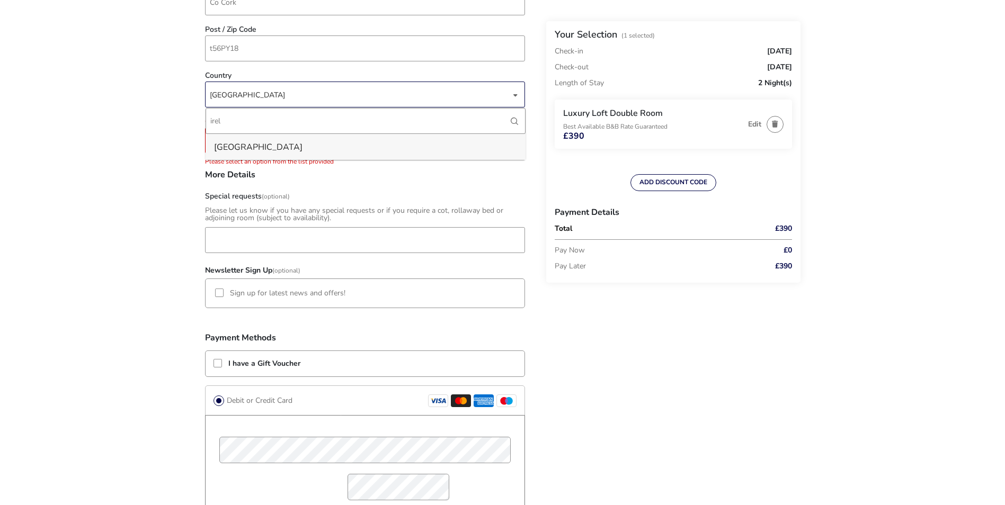
type input "irel"
click at [270, 142] on li "[GEOGRAPHIC_DATA]" at bounding box center [365, 147] width 320 height 26
click at [286, 138] on span "Select" at bounding box center [360, 140] width 301 height 25
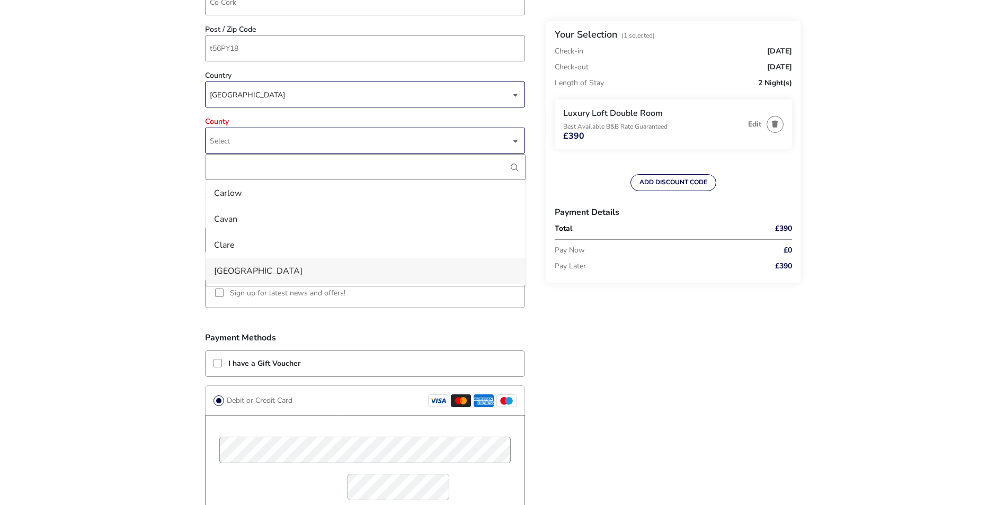
click at [261, 271] on li "[GEOGRAPHIC_DATA]" at bounding box center [365, 271] width 320 height 26
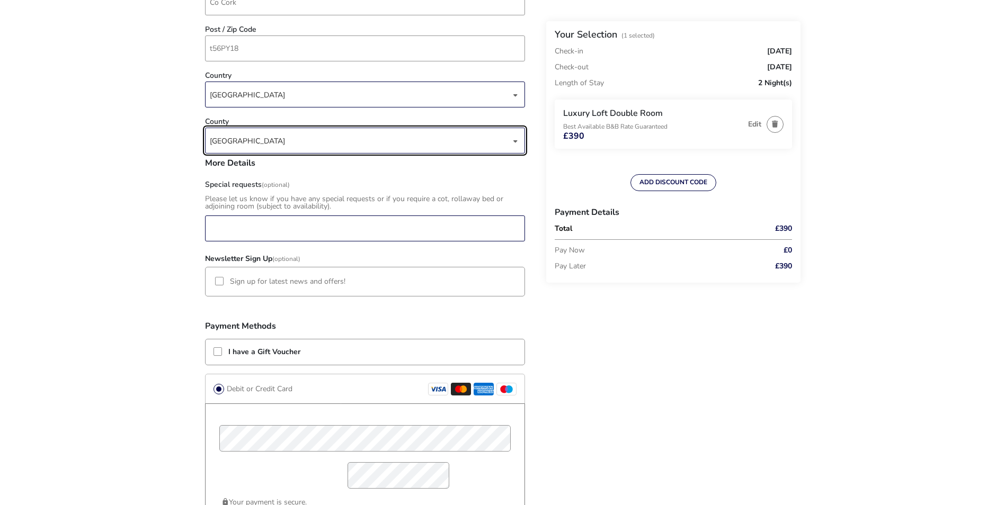
scroll to position [799, 0]
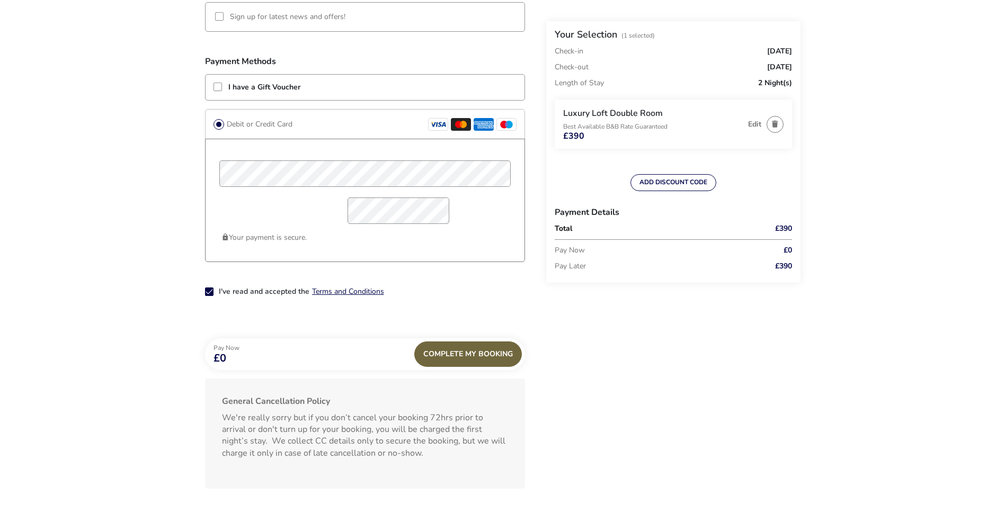
click at [453, 354] on div "Complete My Booking" at bounding box center [468, 354] width 108 height 25
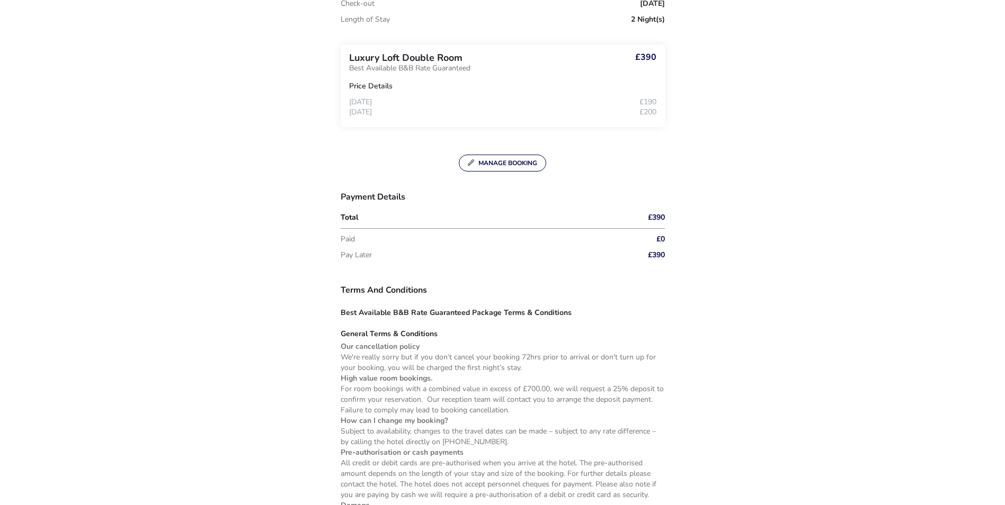
scroll to position [530, 0]
